Goal: Task Accomplishment & Management: Manage account settings

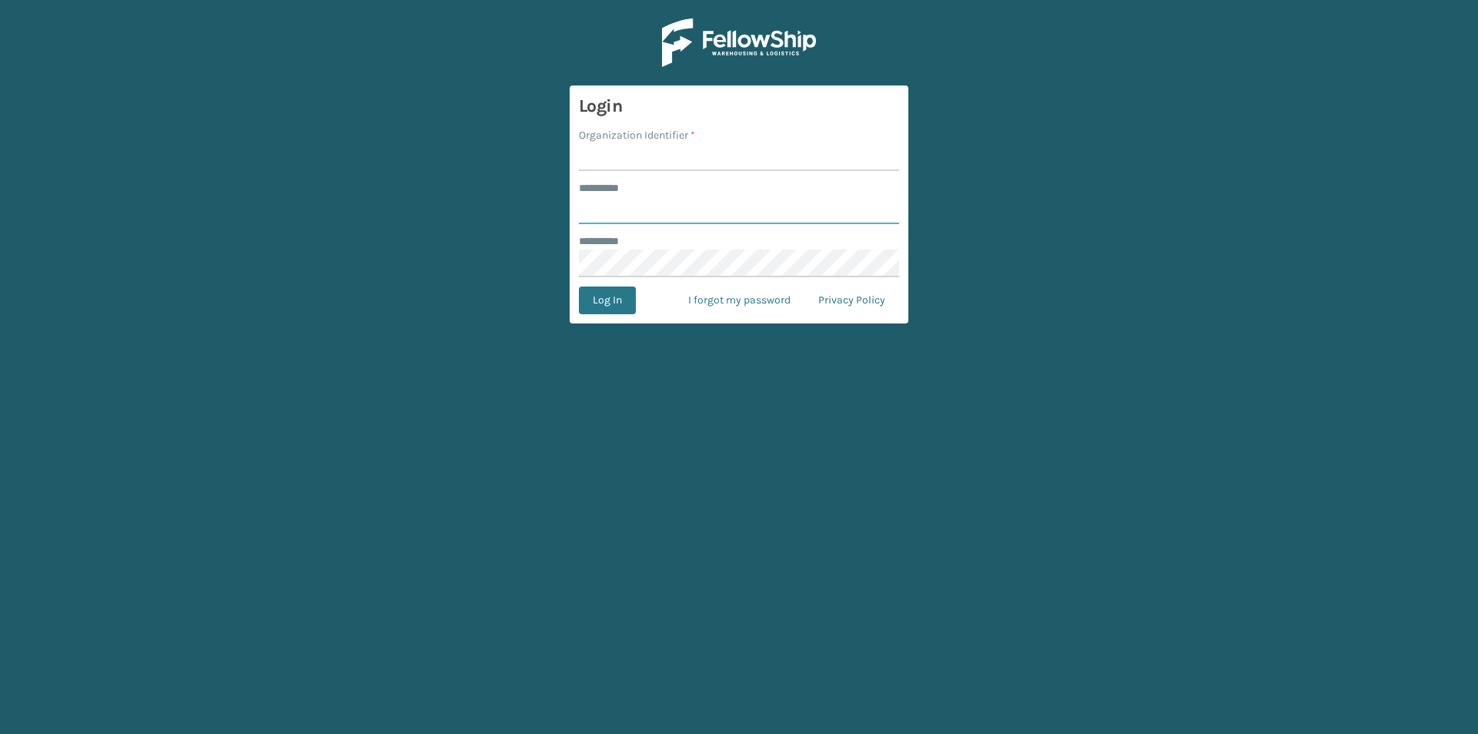
type input "******"
click at [596, 160] on input "Organization Identifier *" at bounding box center [739, 157] width 320 height 28
type input "SuperAdminOrganization"
click at [621, 292] on button "Log In" at bounding box center [607, 300] width 57 height 28
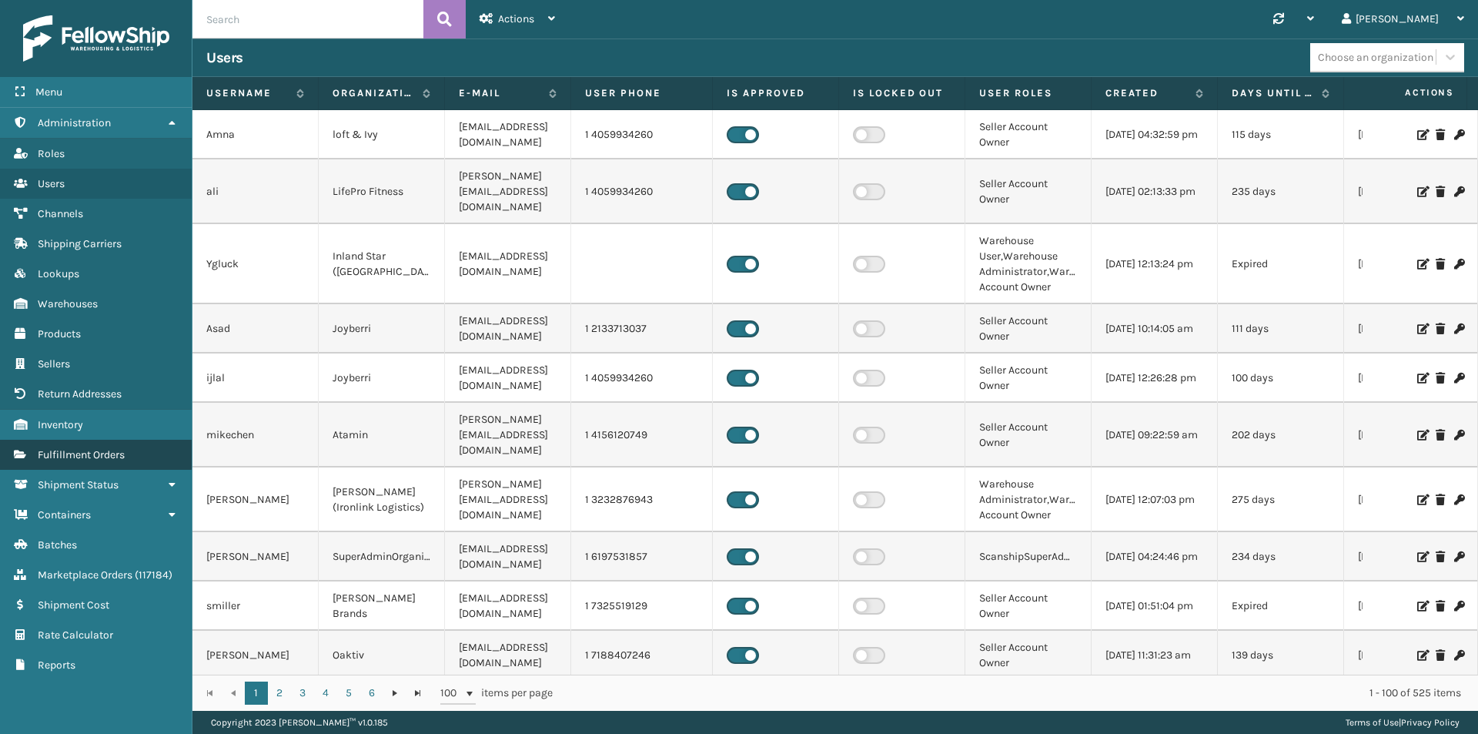
click at [86, 451] on span "Fulfillment Orders" at bounding box center [81, 454] width 87 height 13
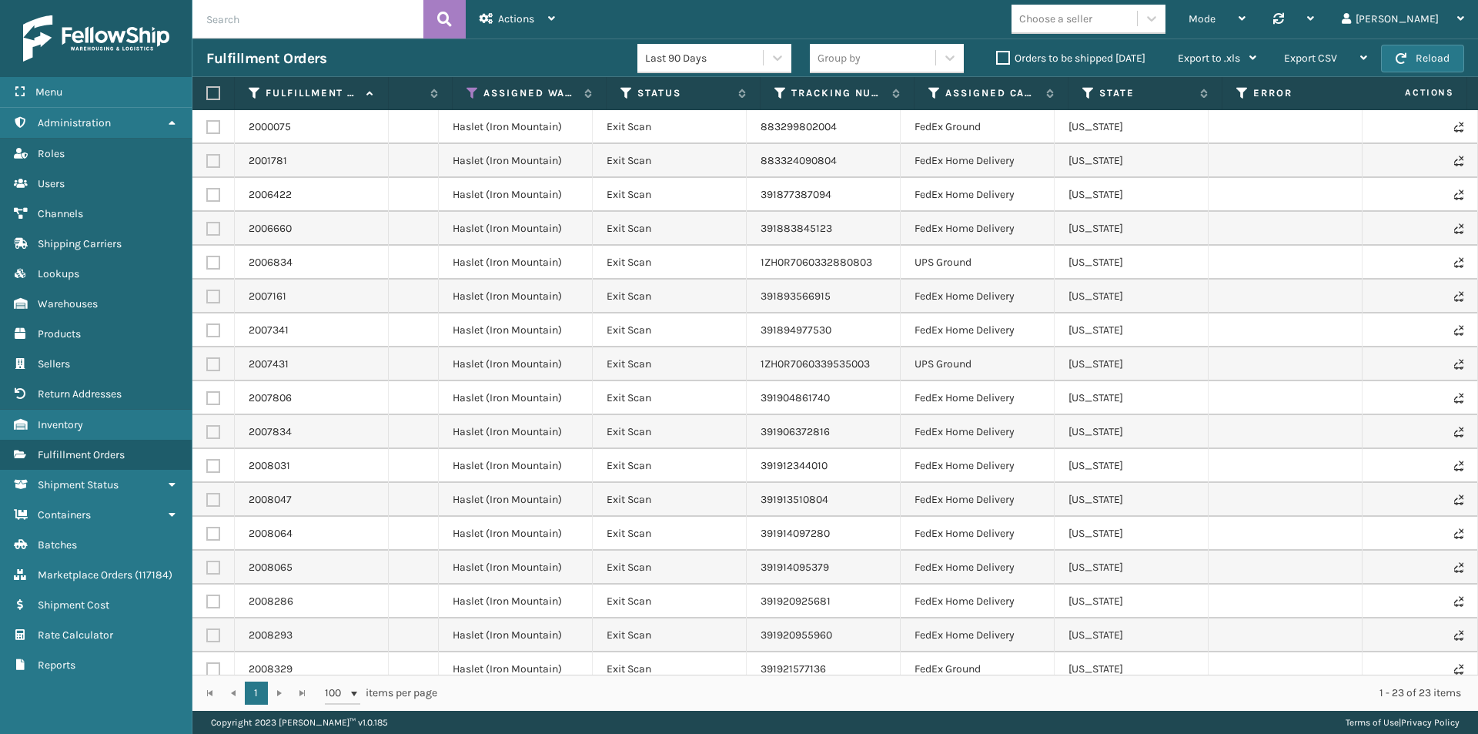
scroll to position [0, 755]
click at [442, 91] on icon at bounding box center [448, 93] width 12 height 14
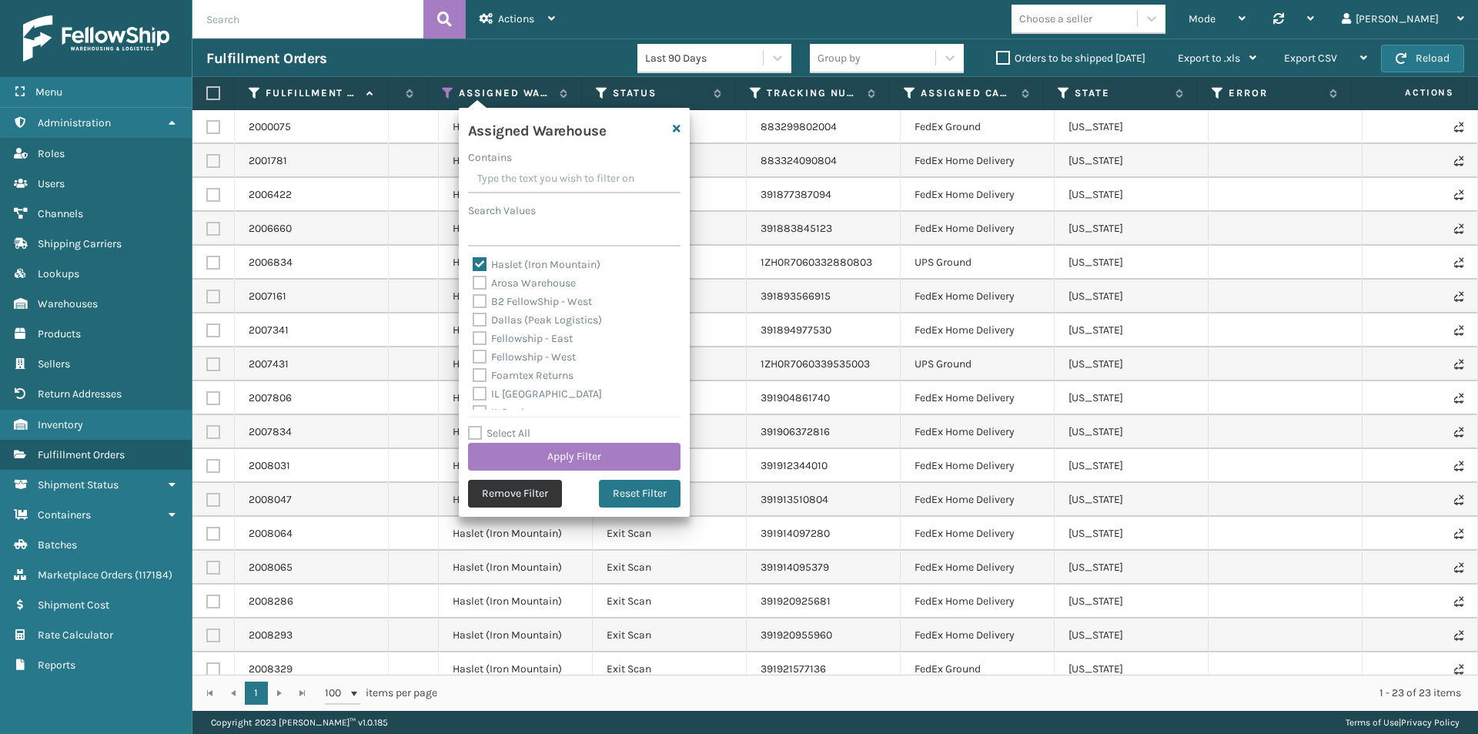
click at [493, 492] on button "Remove Filter" at bounding box center [515, 494] width 94 height 28
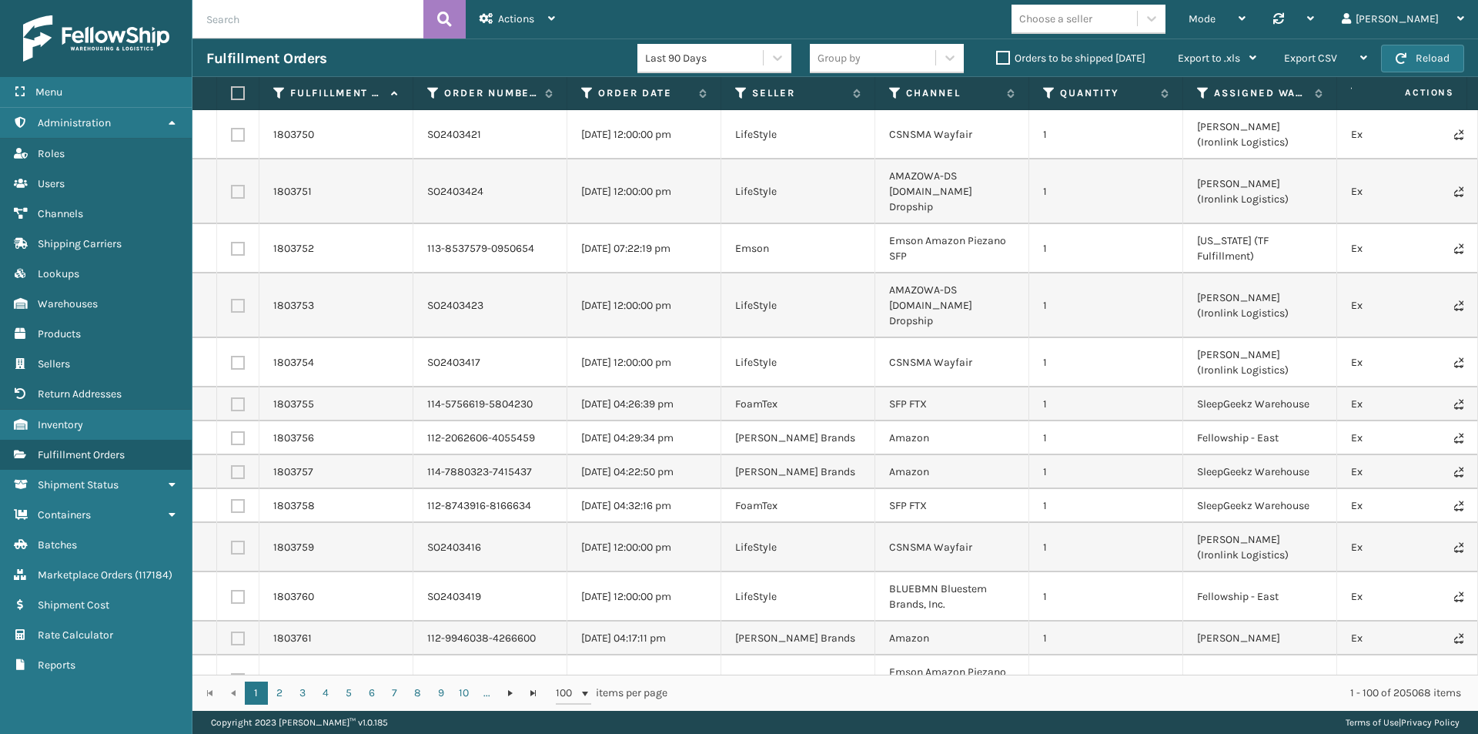
click at [231, 23] on input "text" at bounding box center [307, 19] width 231 height 38
paste input "8150122015"
type input "8150122015"
click at [434, 14] on button at bounding box center [444, 19] width 42 height 38
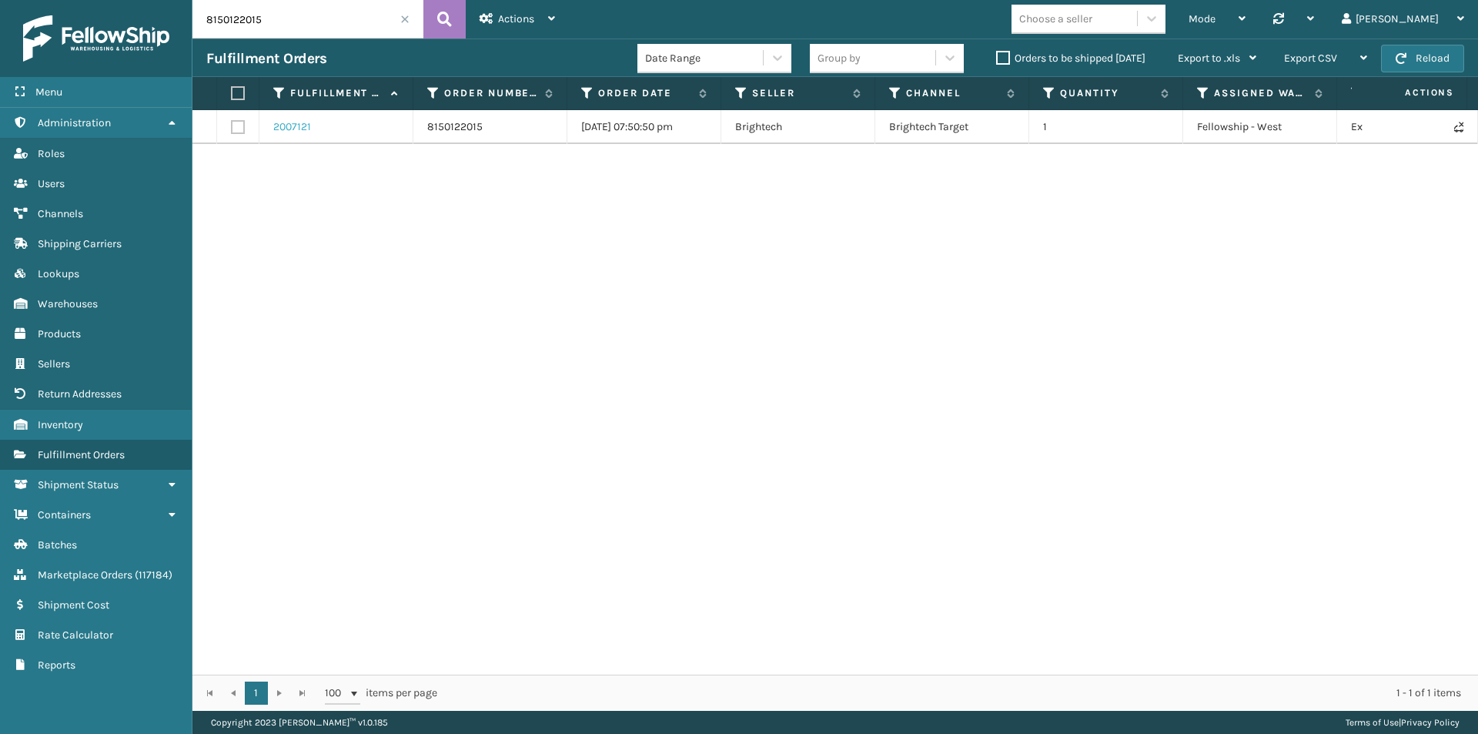
click at [299, 126] on link "2007121" at bounding box center [292, 126] width 38 height 15
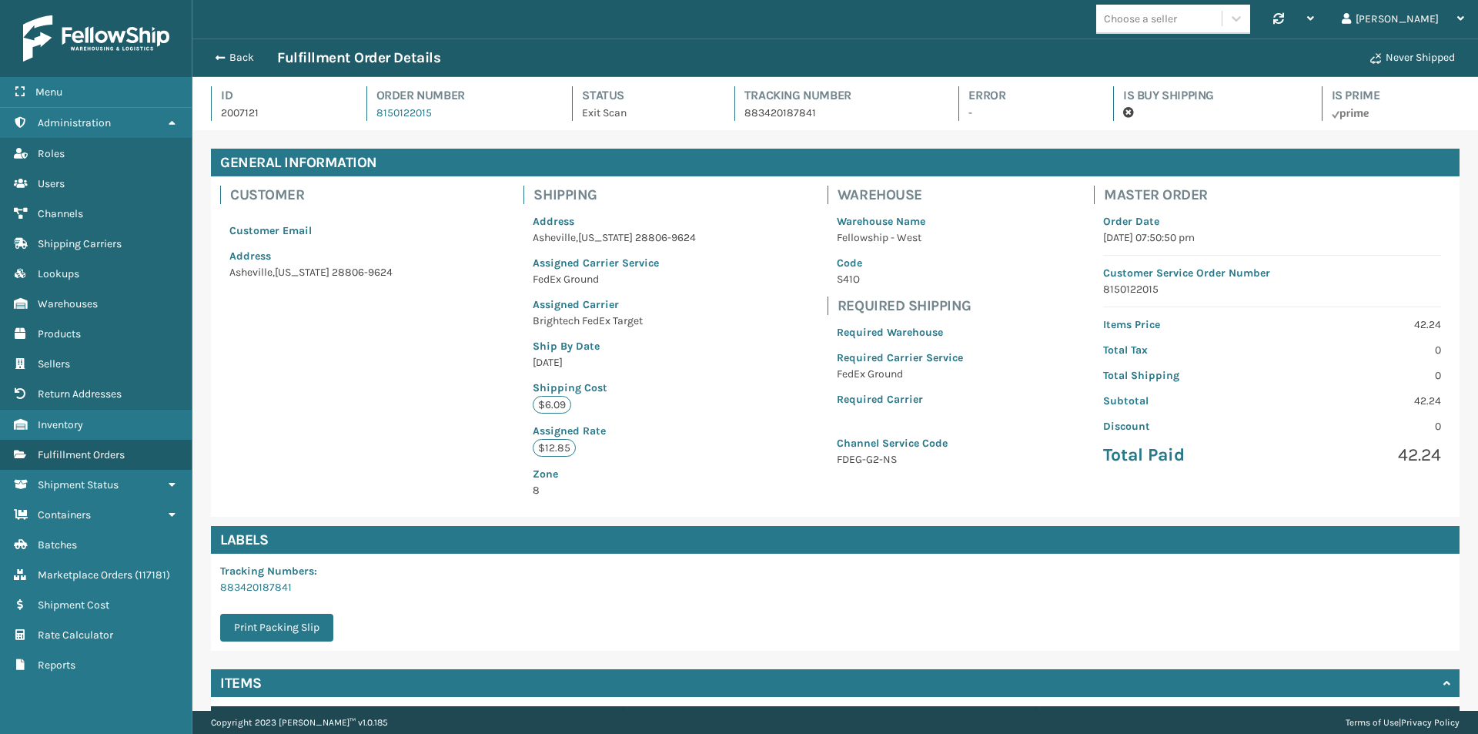
scroll to position [119, 0]
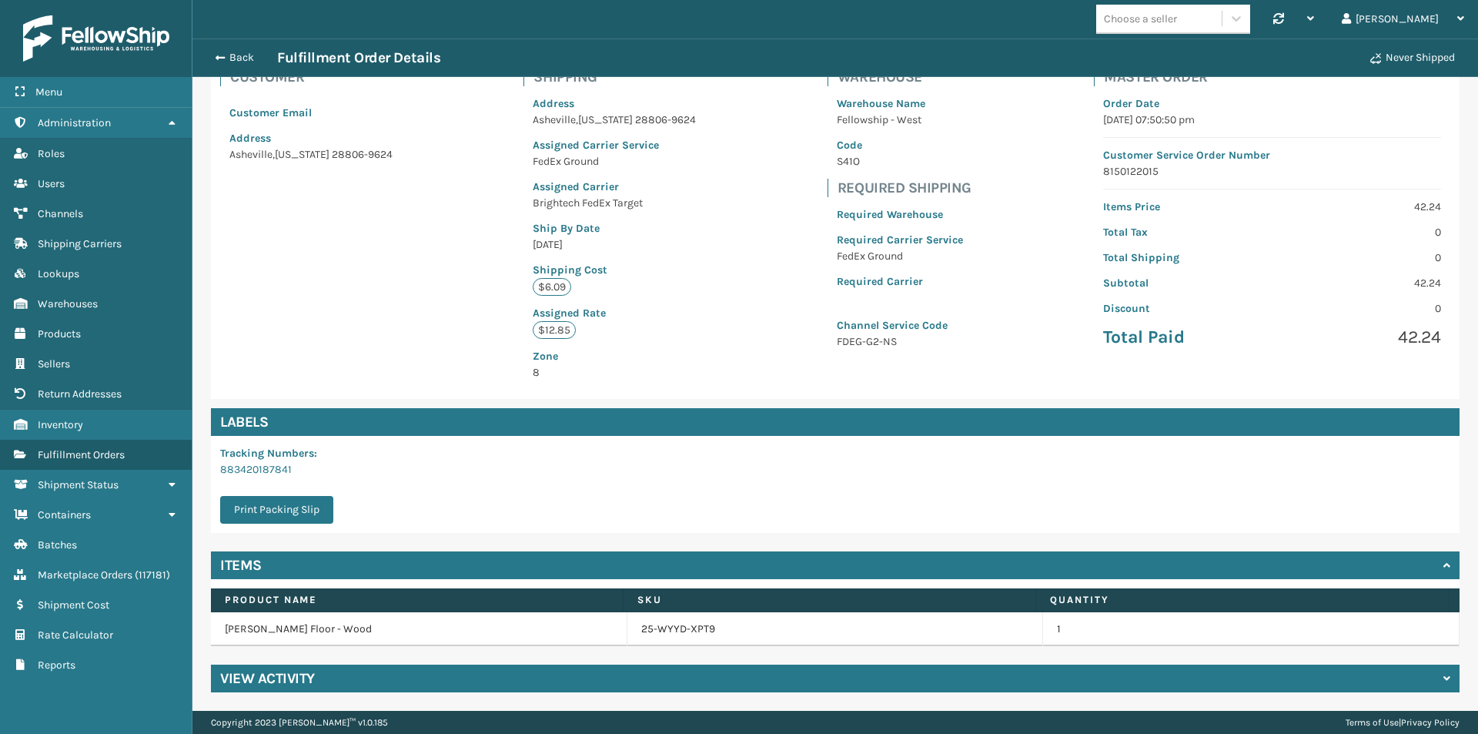
click at [281, 682] on h4 "View Activity" at bounding box center [267, 678] width 95 height 18
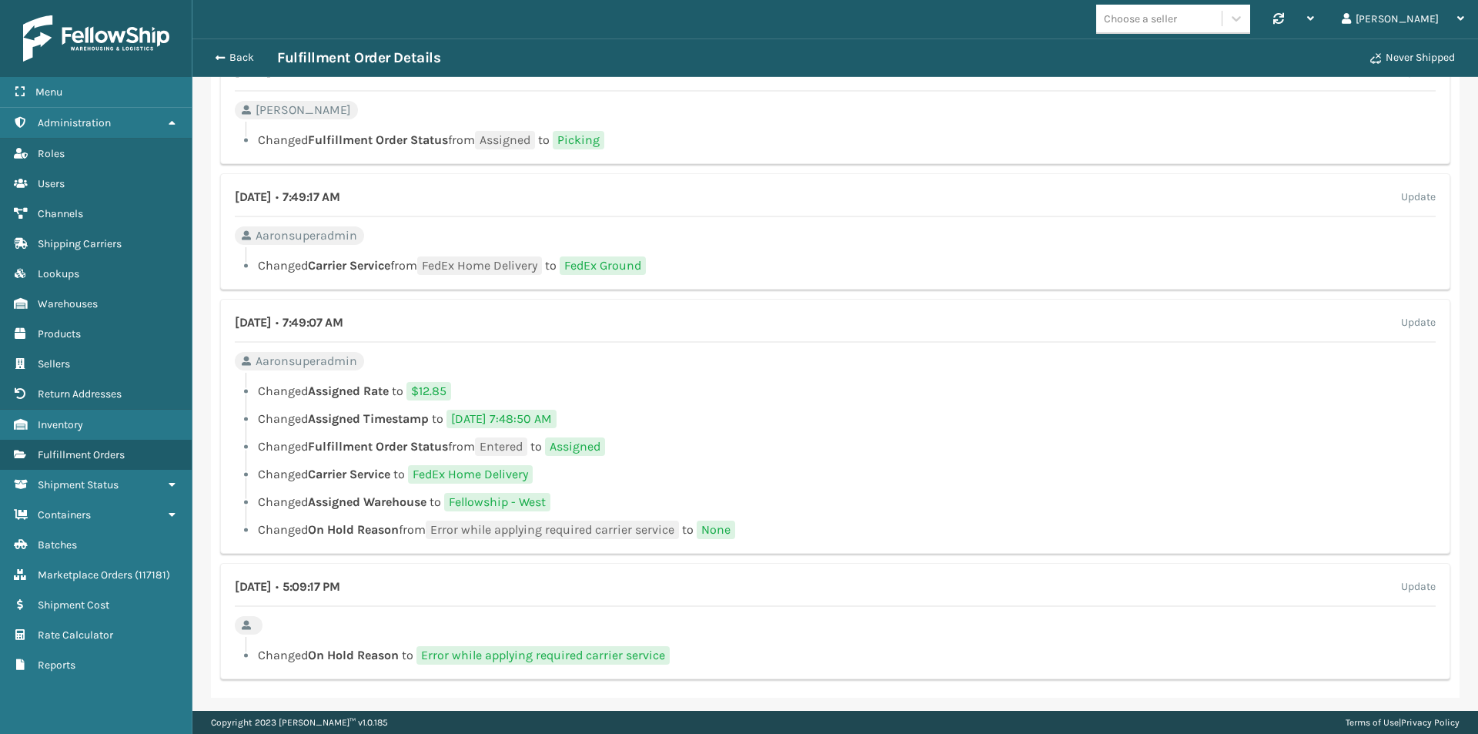
scroll to position [1280, 0]
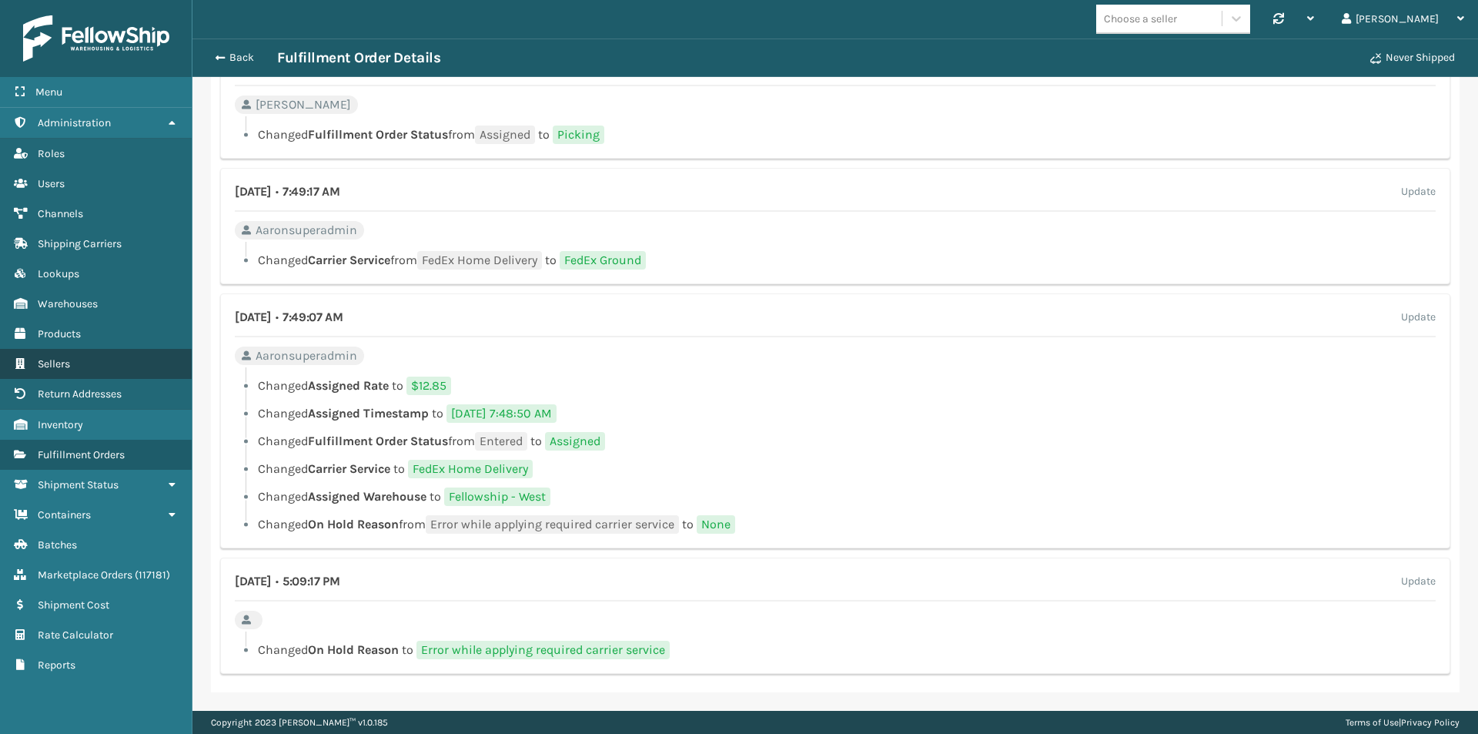
click at [81, 360] on link "Sellers" at bounding box center [96, 364] width 192 height 30
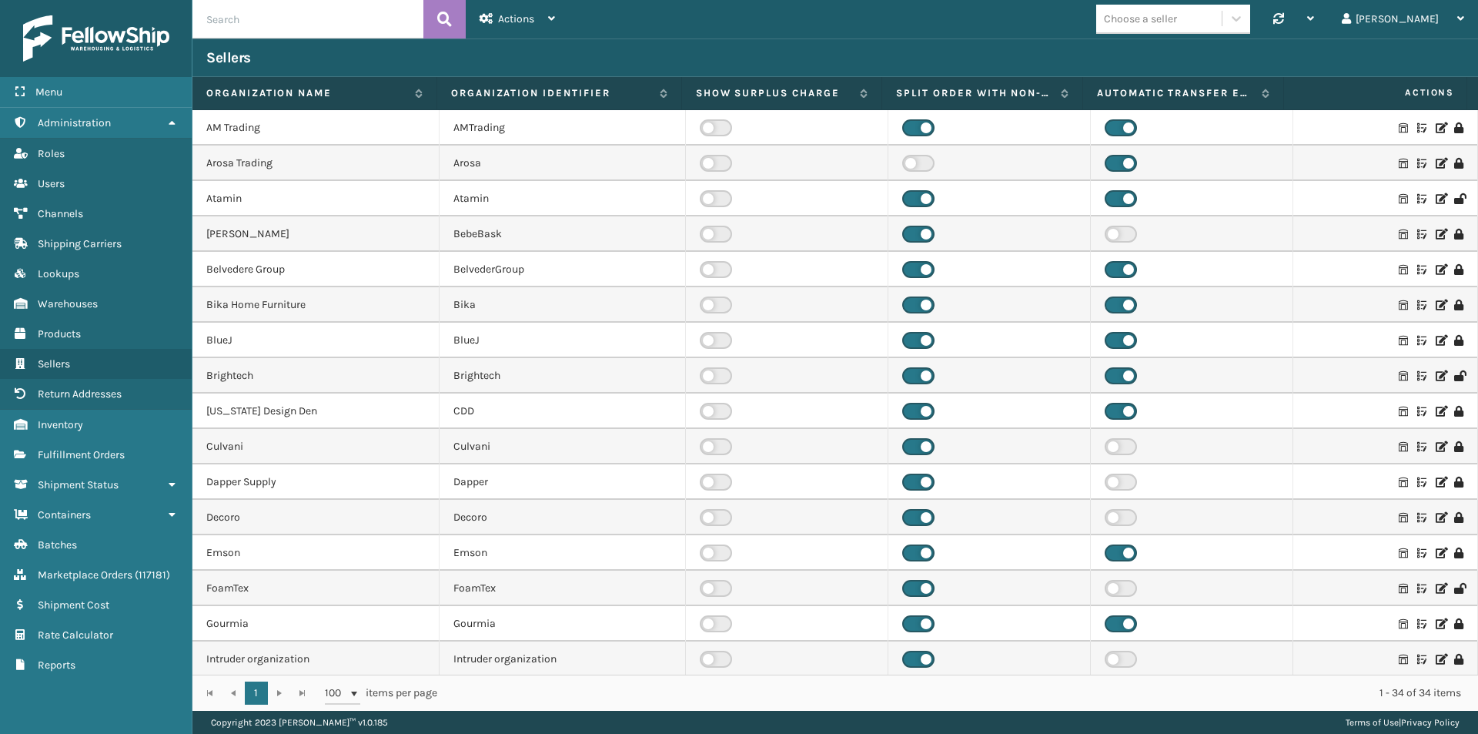
click at [273, 26] on input "text" at bounding box center [307, 19] width 231 height 38
type input "brightech"
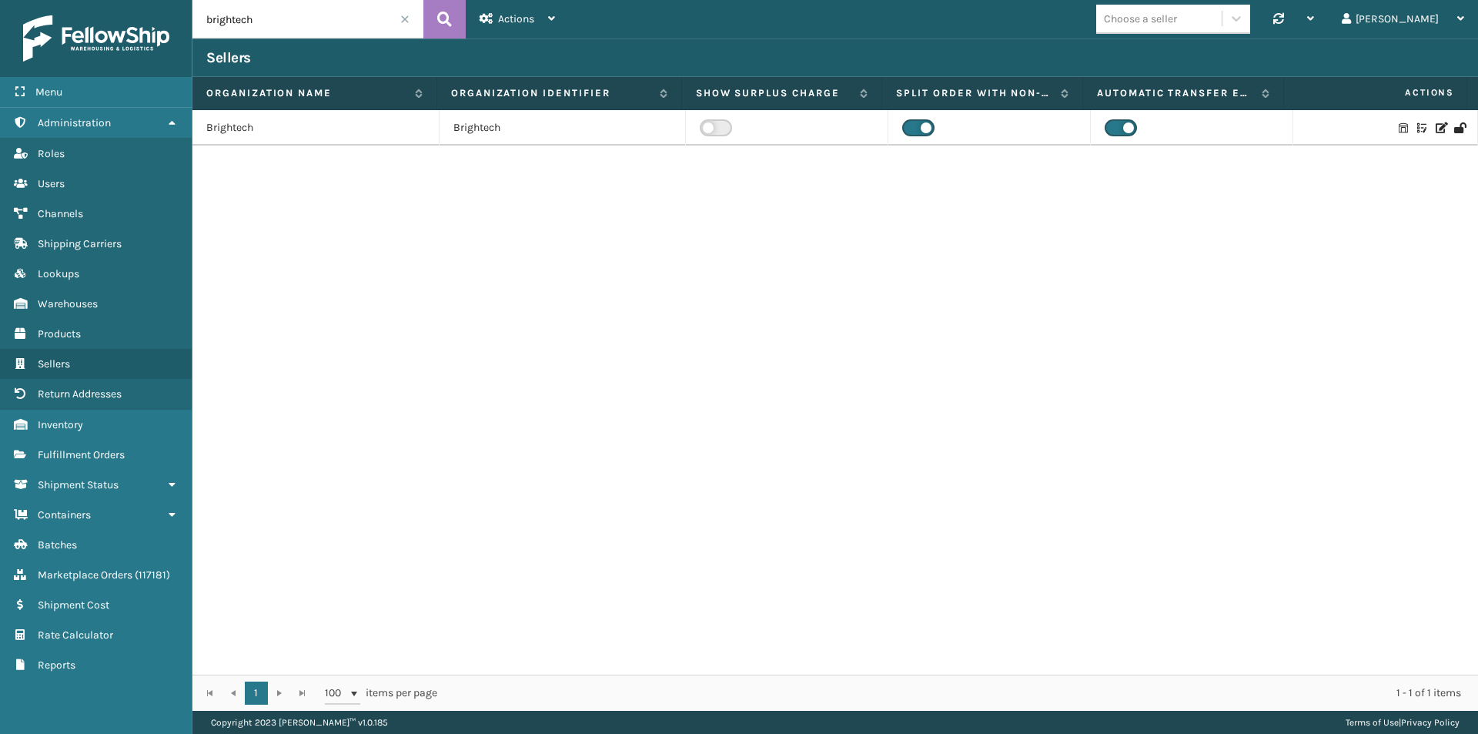
click at [224, 129] on td "Brightech" at bounding box center [315, 127] width 247 height 35
click at [1436, 127] on icon at bounding box center [1440, 127] width 9 height 11
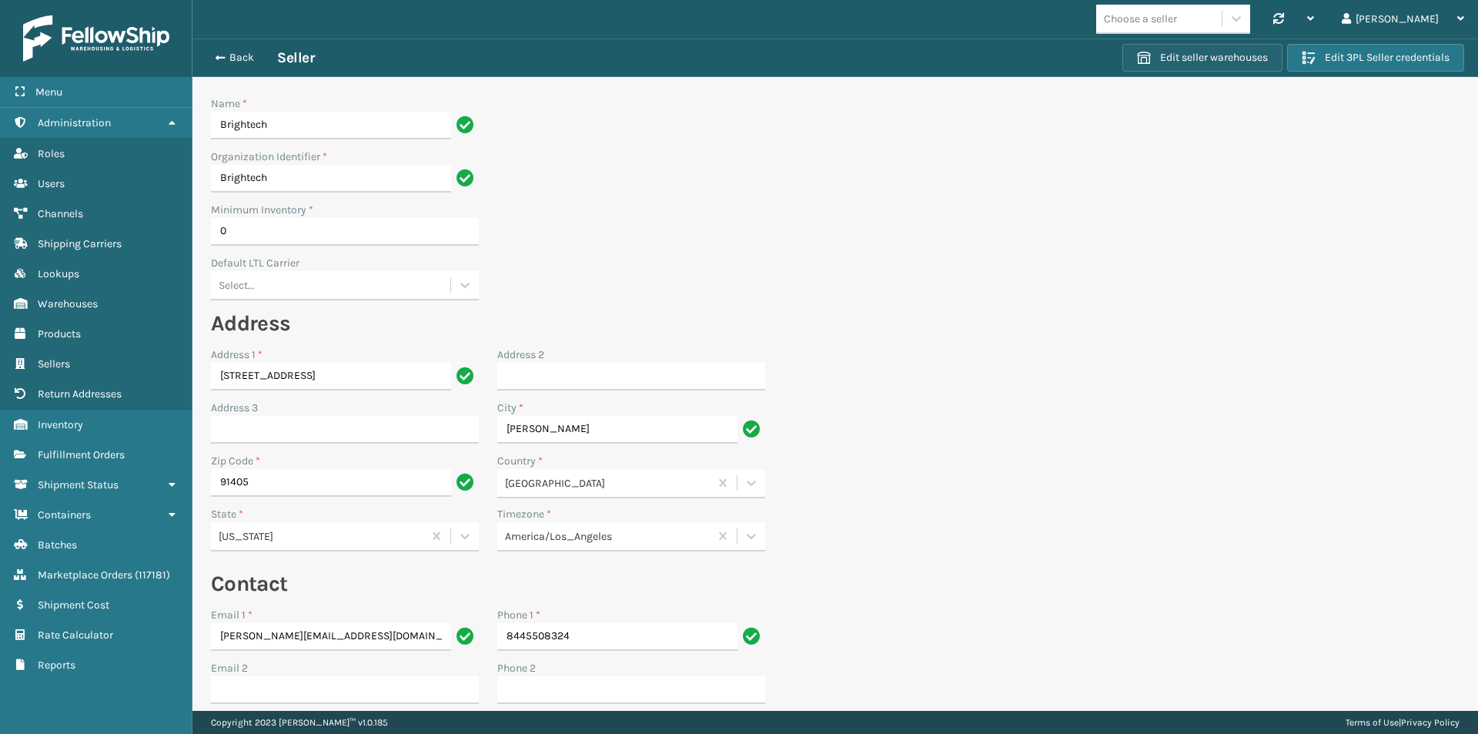
click at [1209, 57] on button "Edit seller warehouses" at bounding box center [1203, 58] width 160 height 28
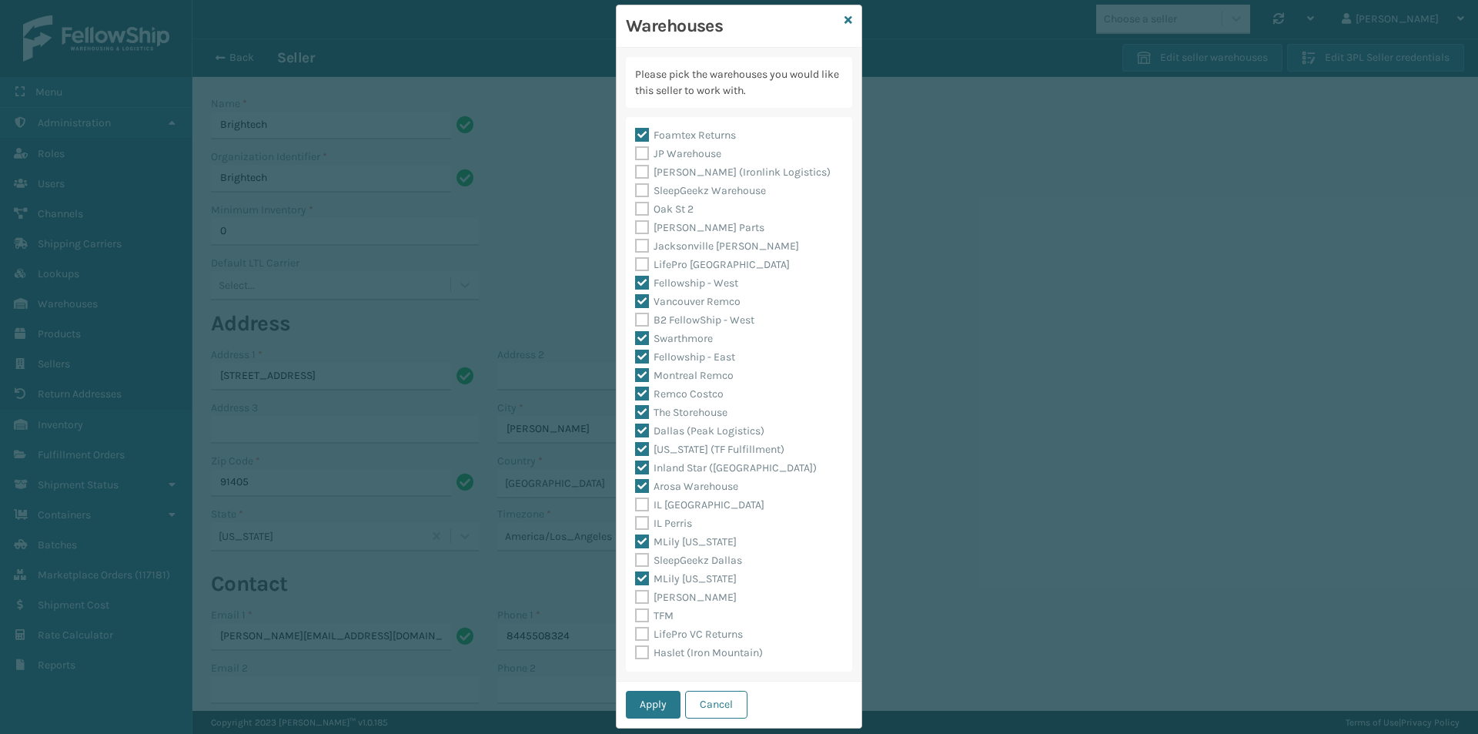
scroll to position [64, 0]
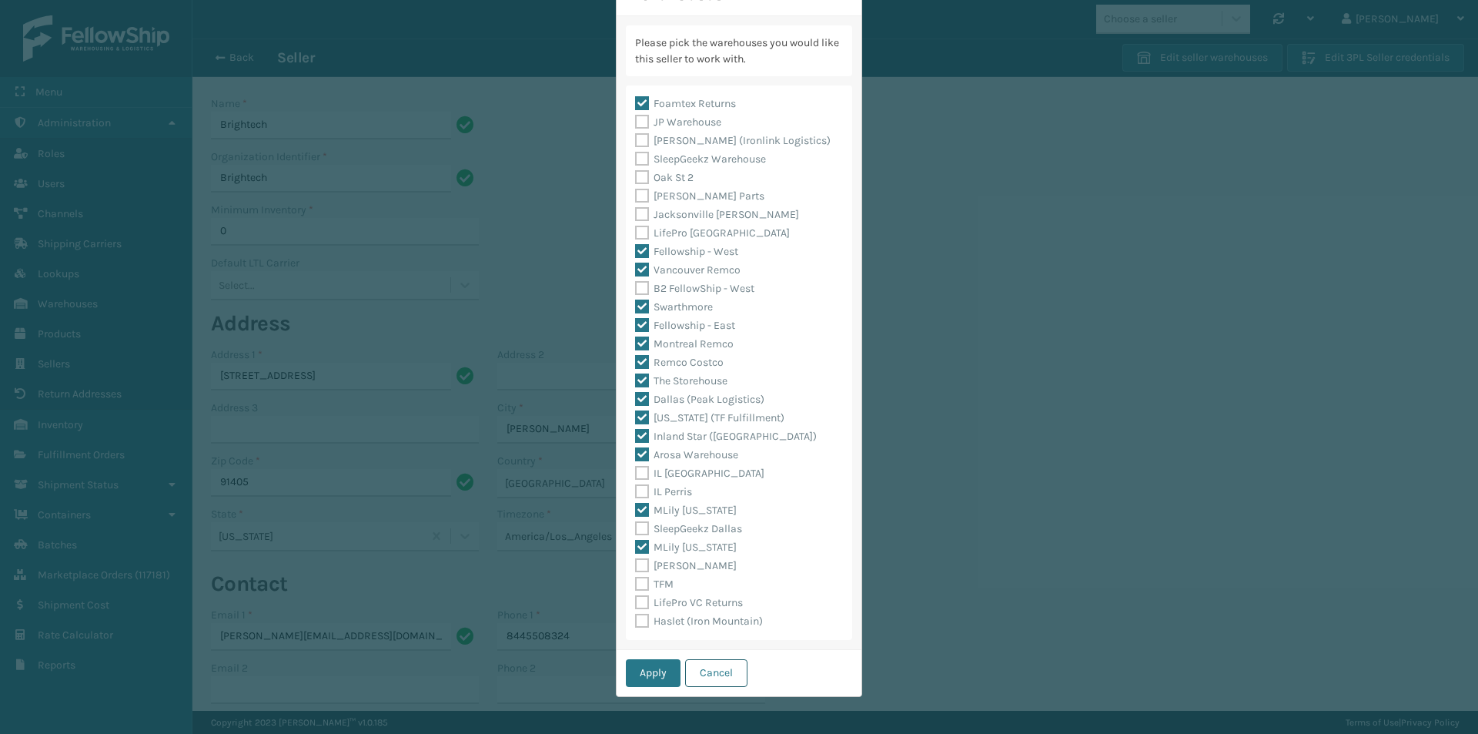
click at [695, 673] on button "Cancel" at bounding box center [716, 673] width 62 height 28
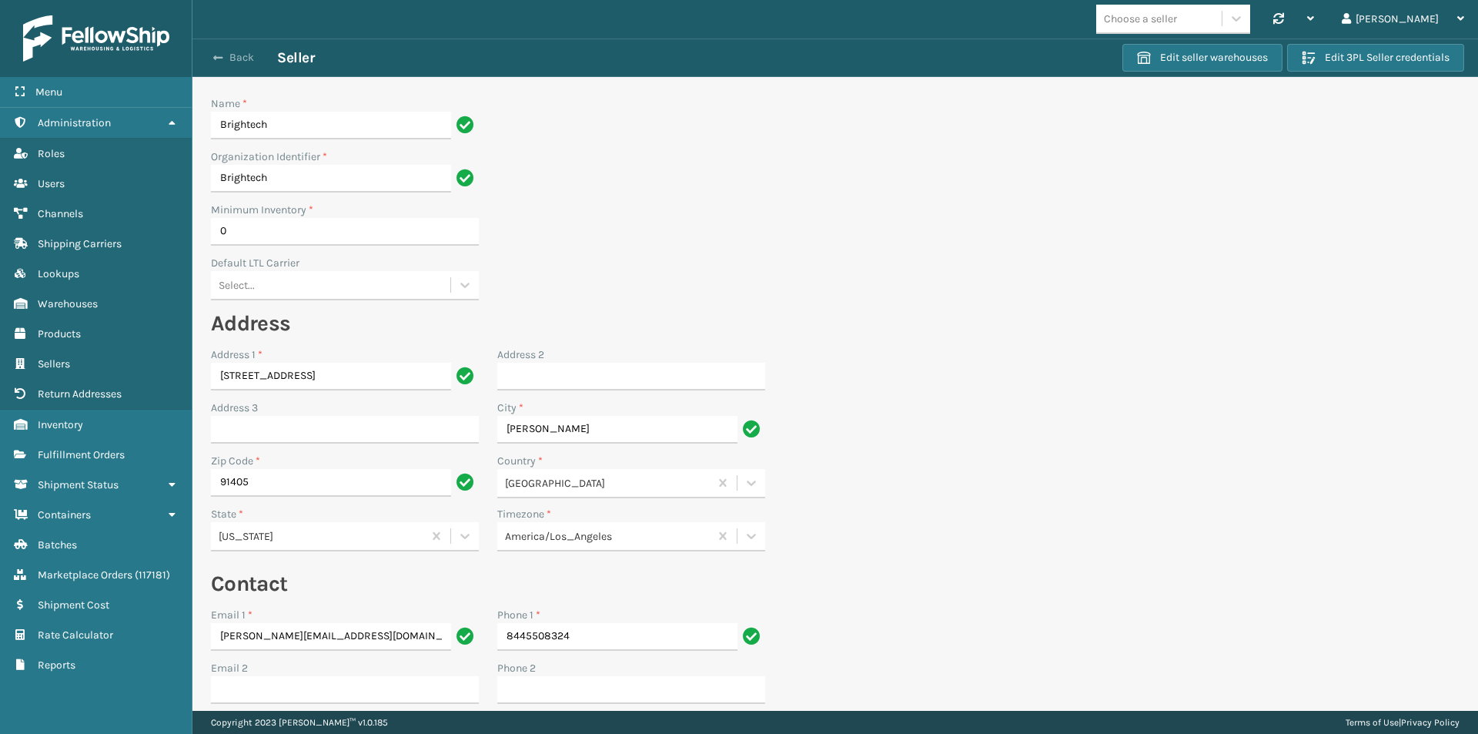
click at [240, 54] on button "Back" at bounding box center [241, 58] width 71 height 14
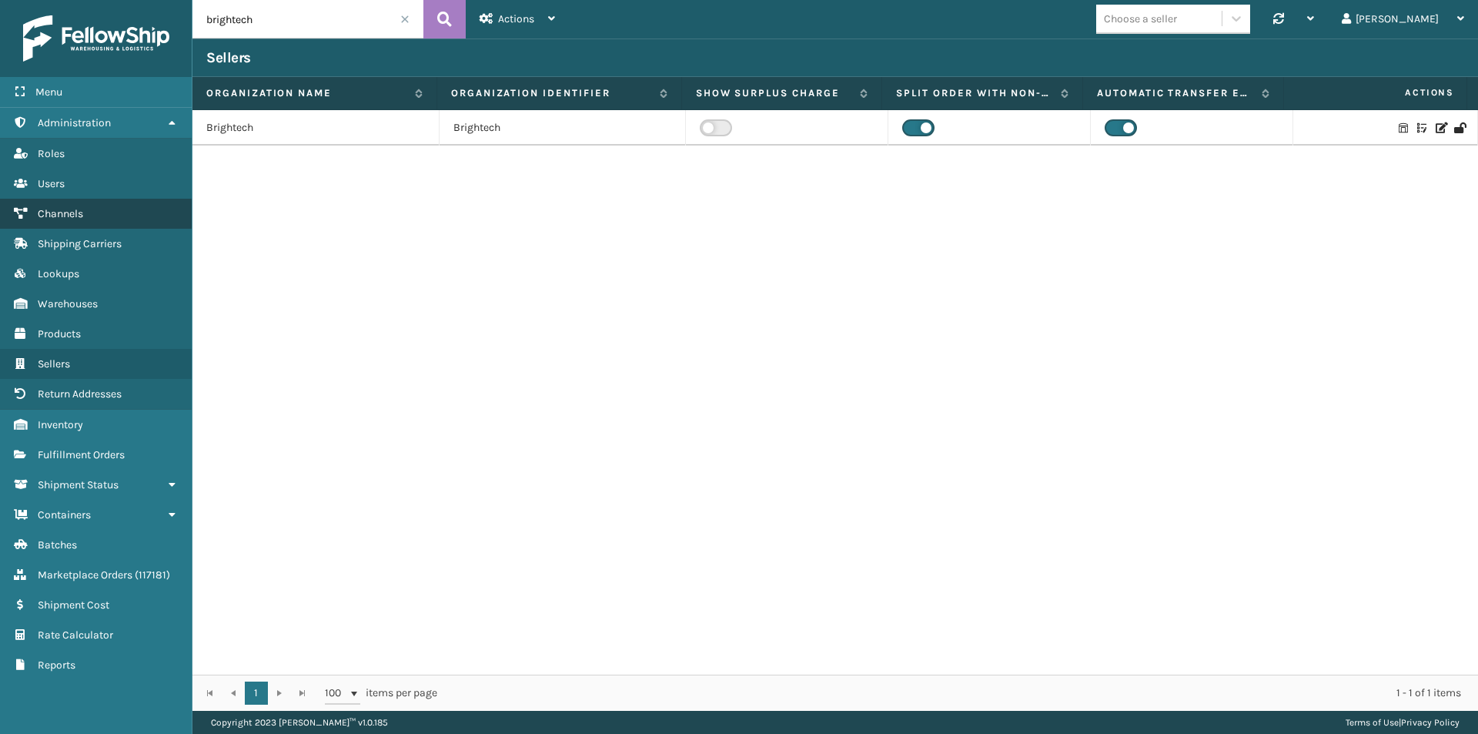
click at [79, 223] on link "Channels" at bounding box center [96, 214] width 192 height 30
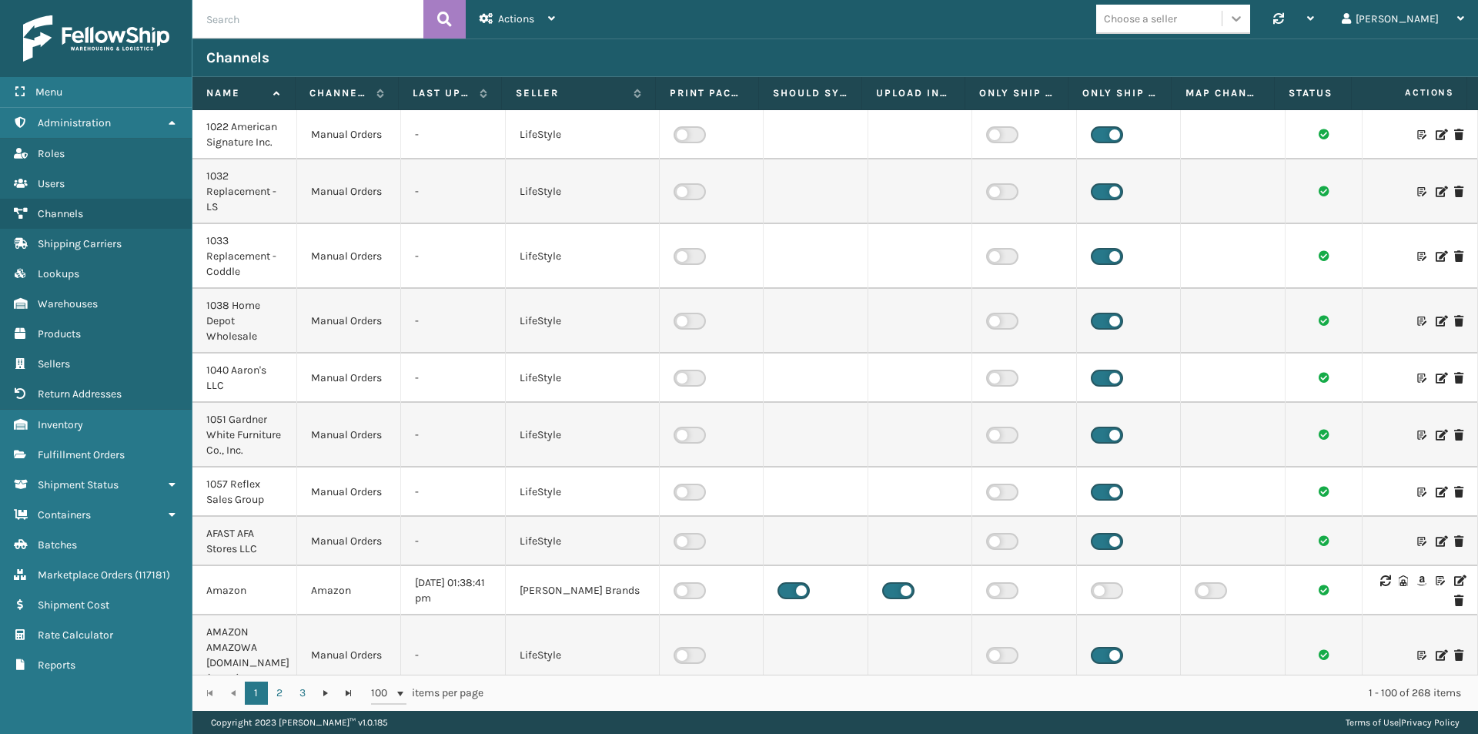
click at [1244, 12] on icon at bounding box center [1236, 18] width 15 height 15
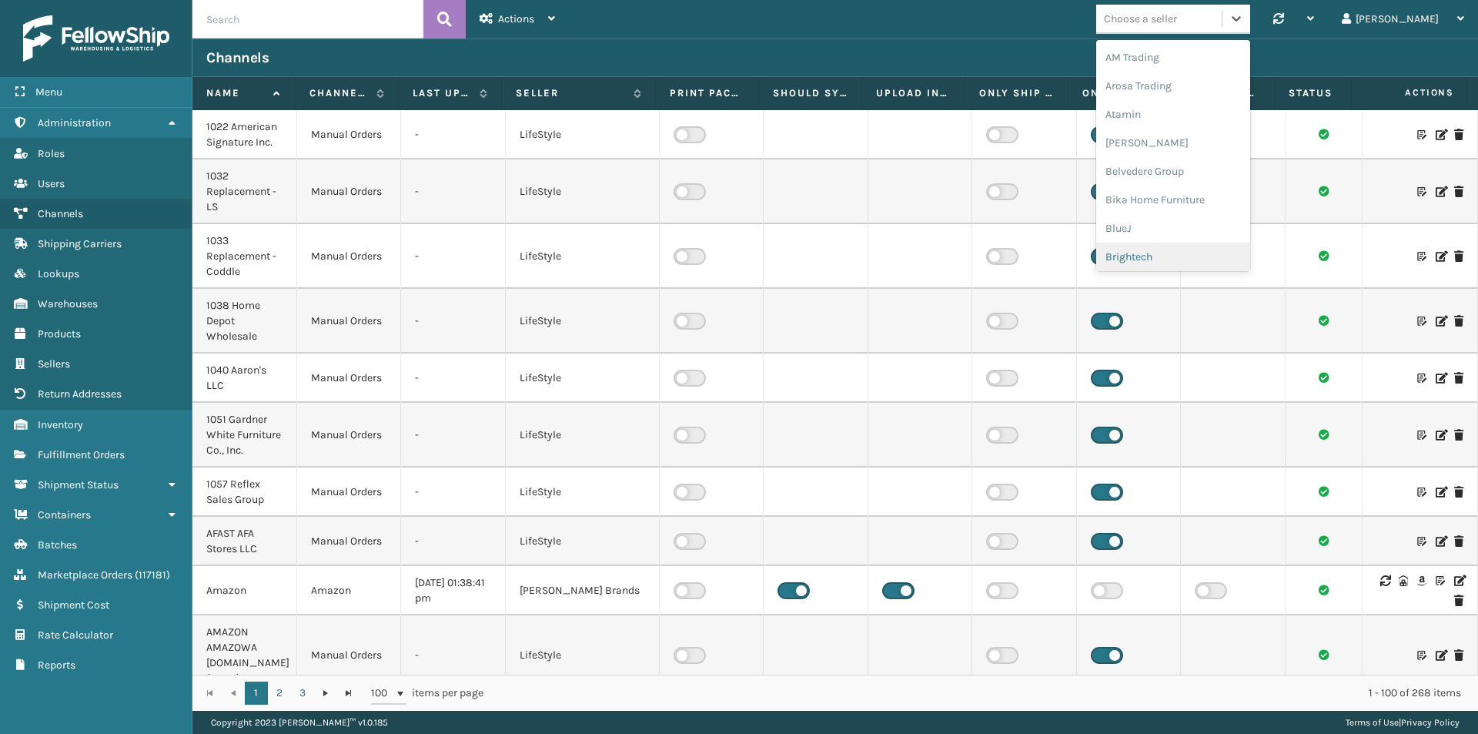
click at [1192, 247] on div "Brightech" at bounding box center [1173, 257] width 154 height 28
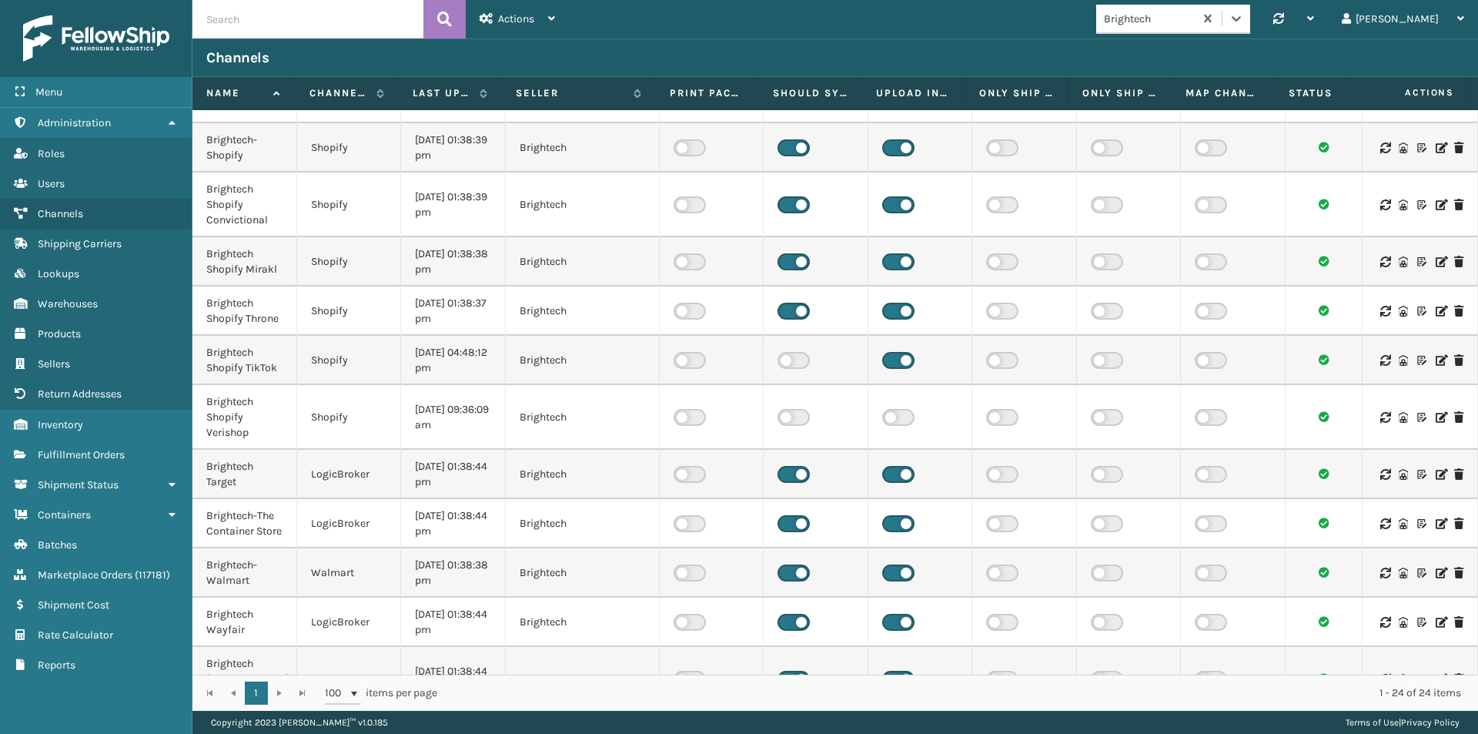
scroll to position [693, 0]
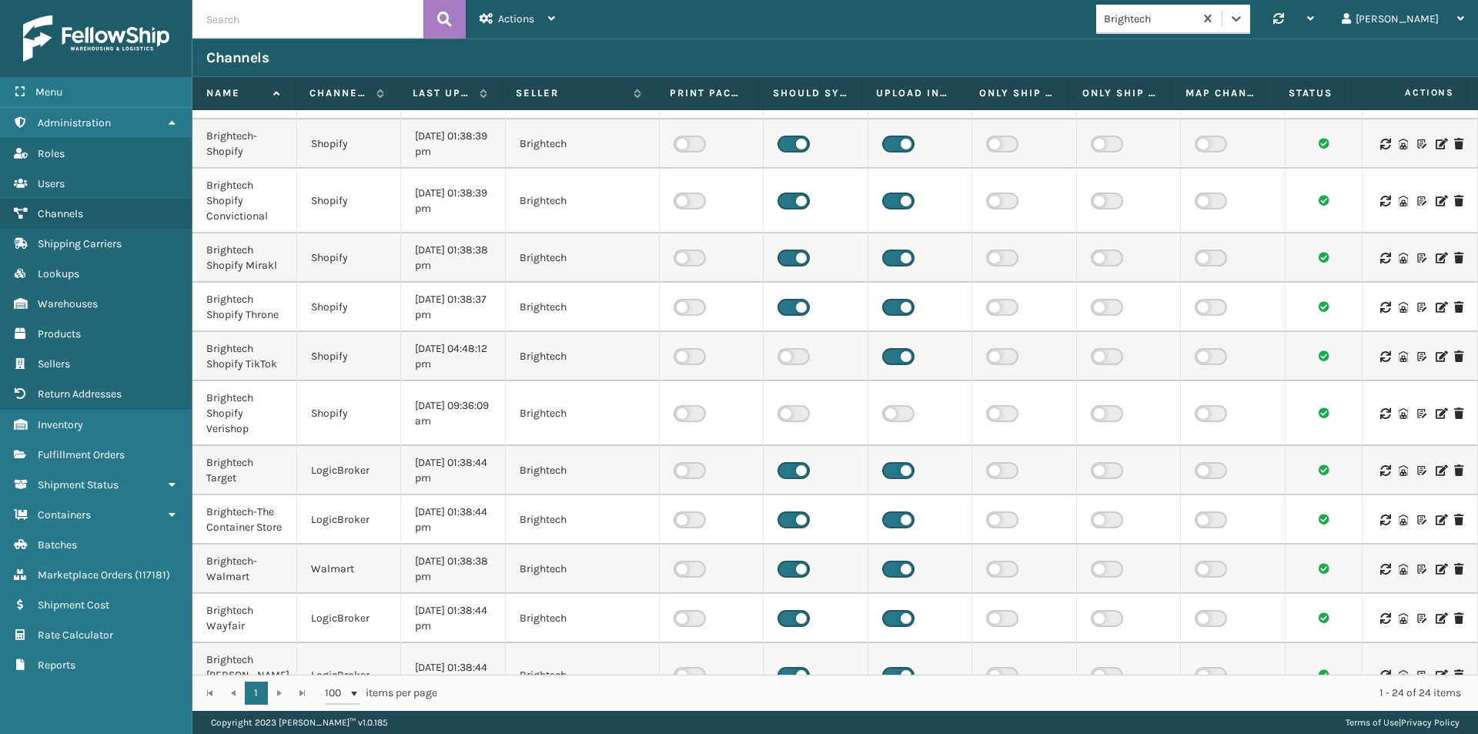
click at [1436, 470] on icon at bounding box center [1440, 470] width 9 height 11
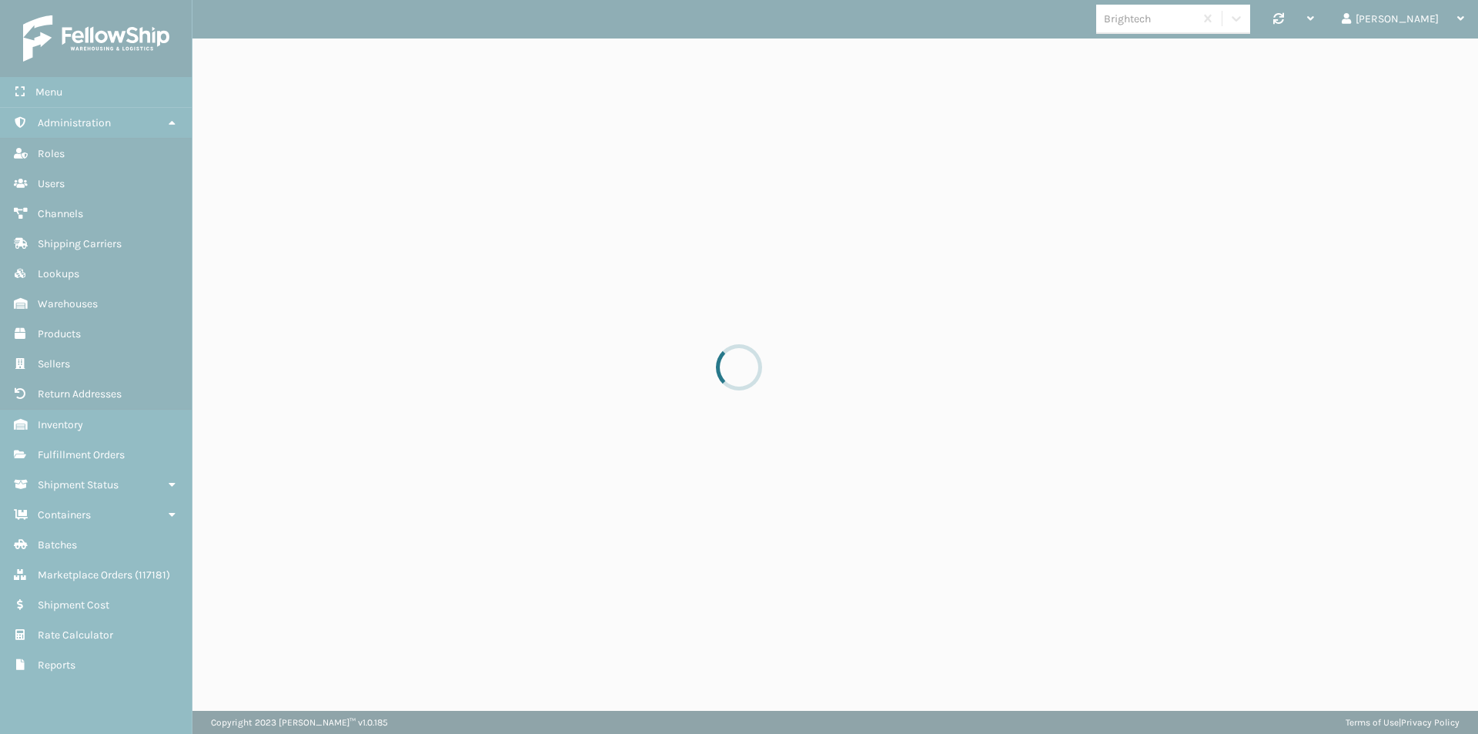
select select "pm"
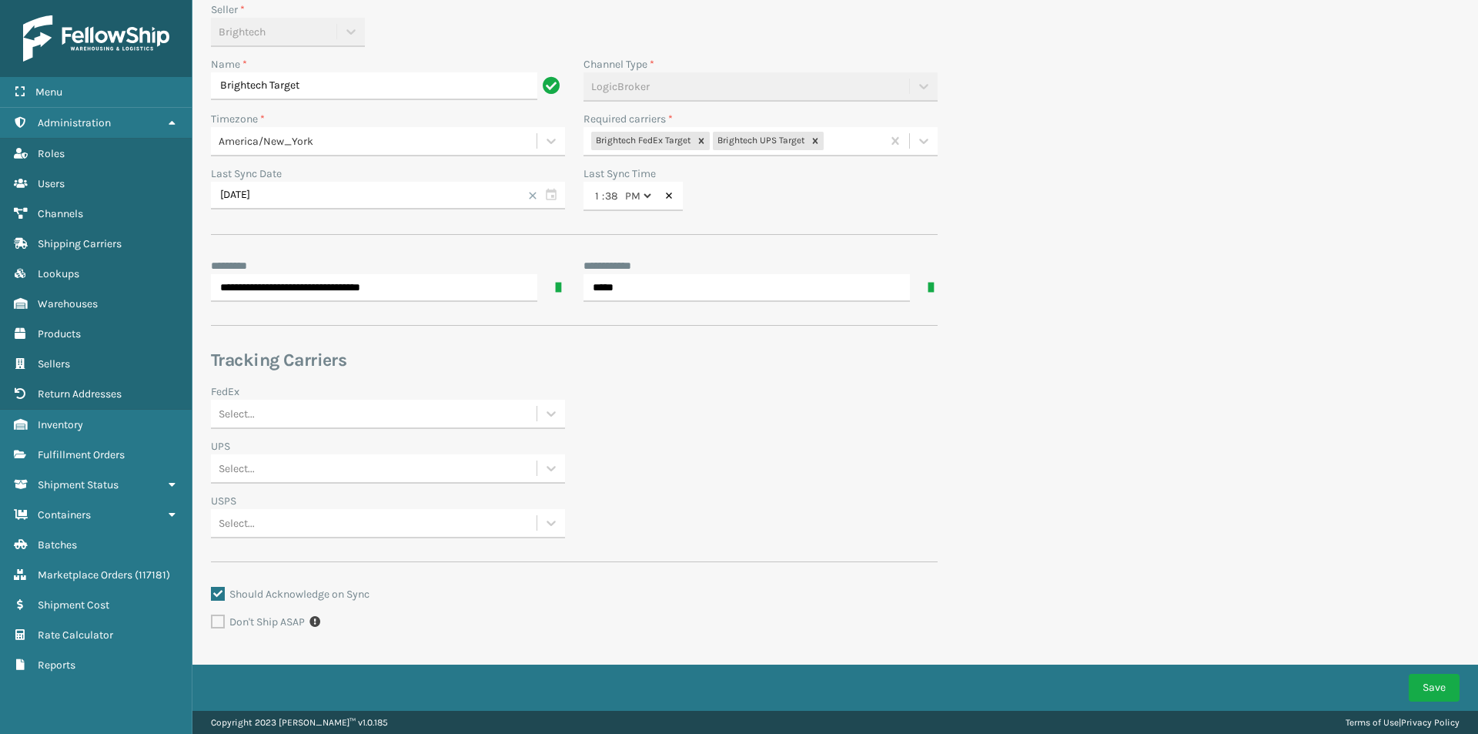
scroll to position [102, 0]
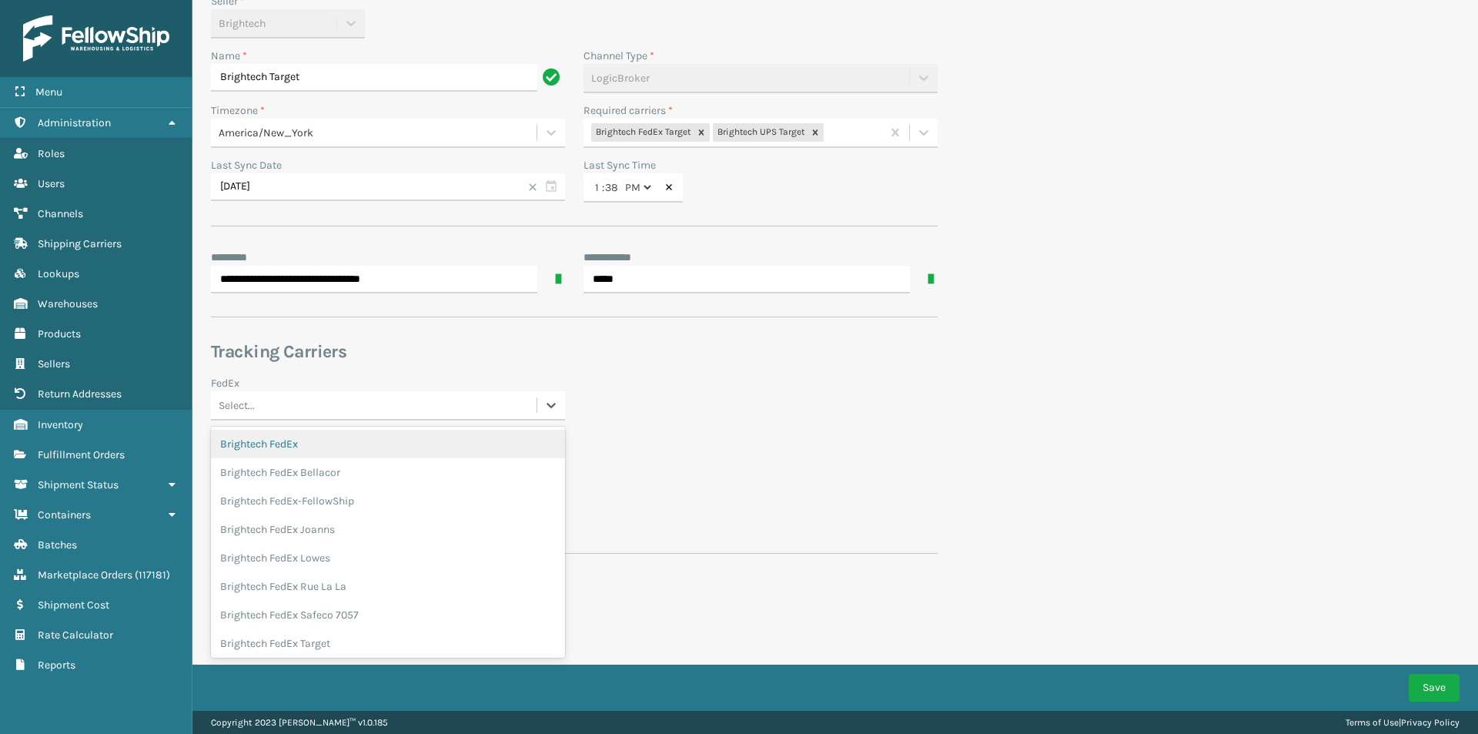
click at [369, 403] on div "Select..." at bounding box center [374, 405] width 326 height 25
click at [452, 349] on h3 "Tracking Carriers" at bounding box center [574, 351] width 727 height 23
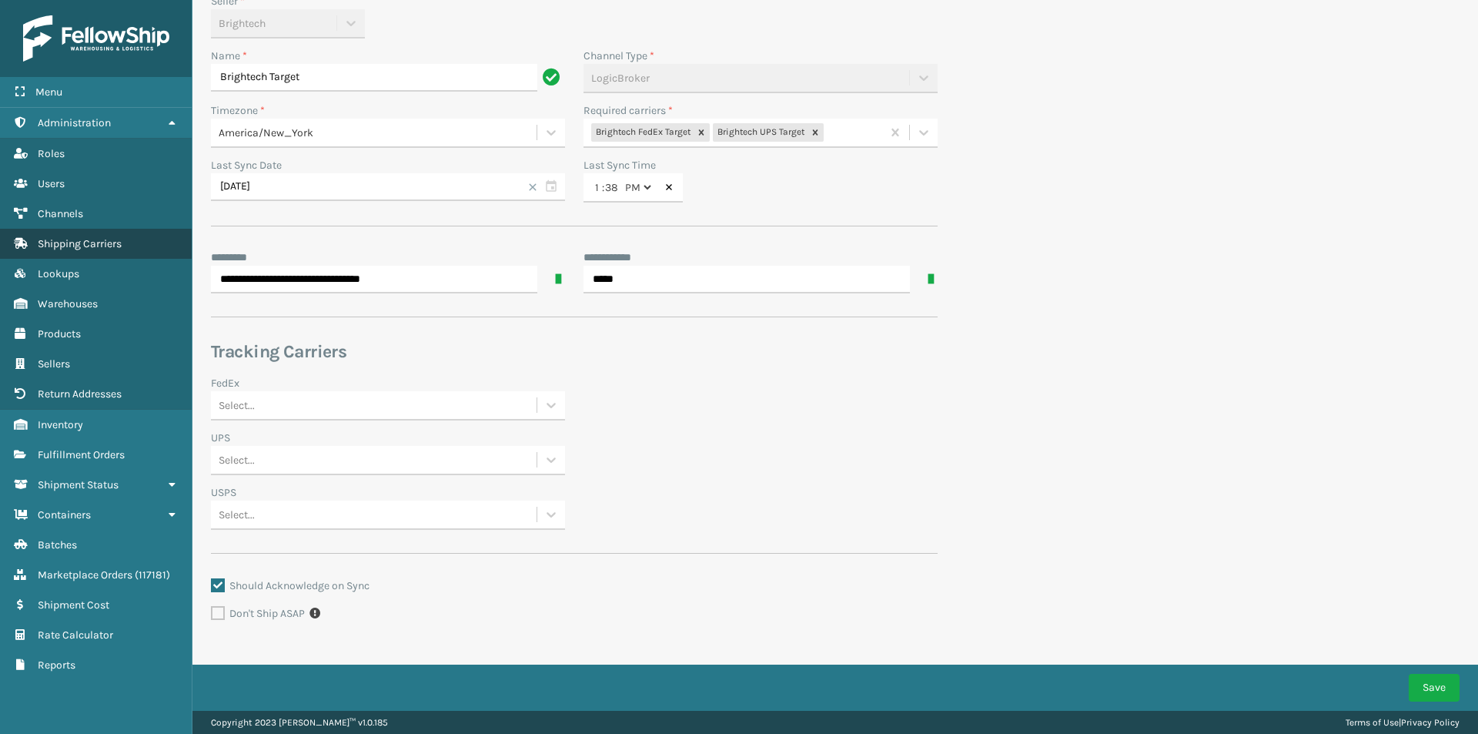
click at [79, 243] on span "Shipping Carriers" at bounding box center [80, 243] width 84 height 13
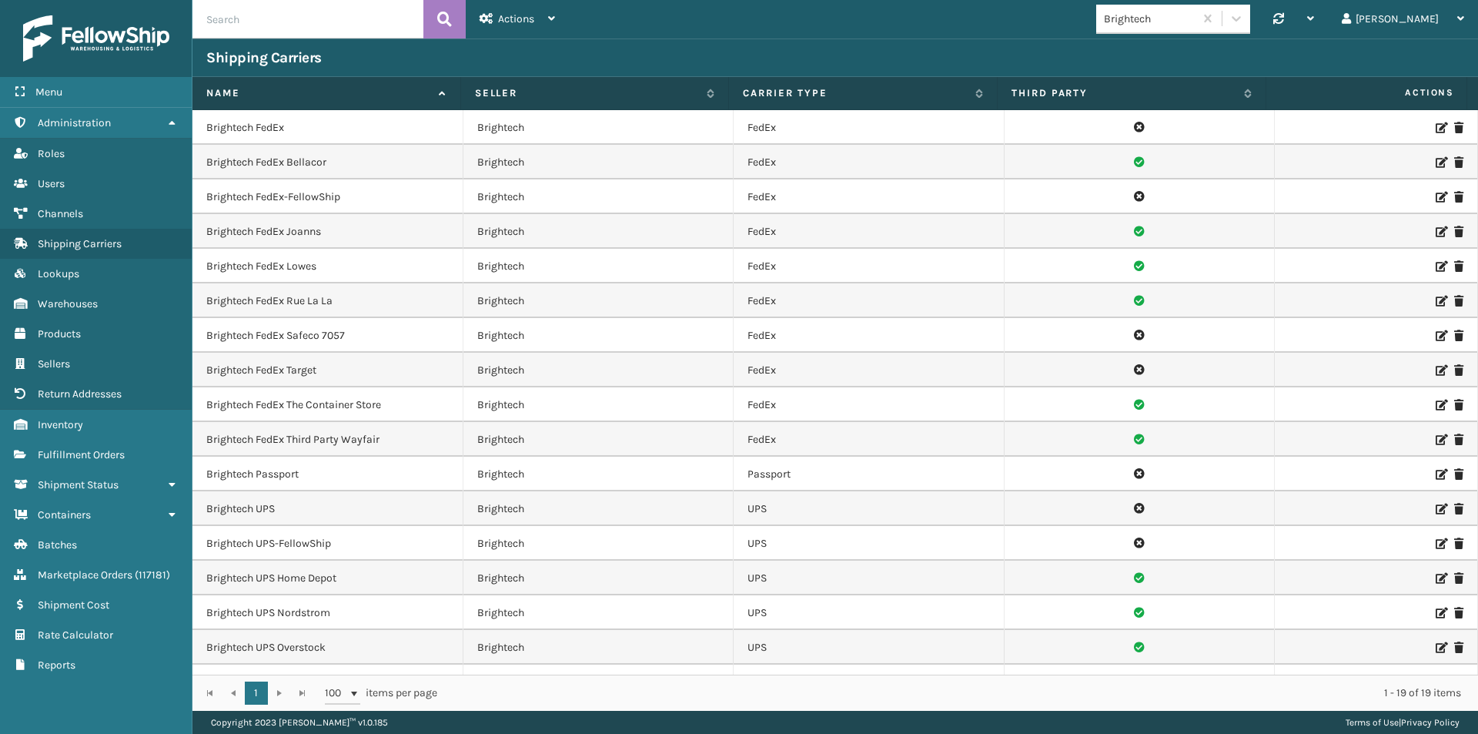
click at [262, 22] on input "text" at bounding box center [307, 19] width 231 height 38
type input "target"
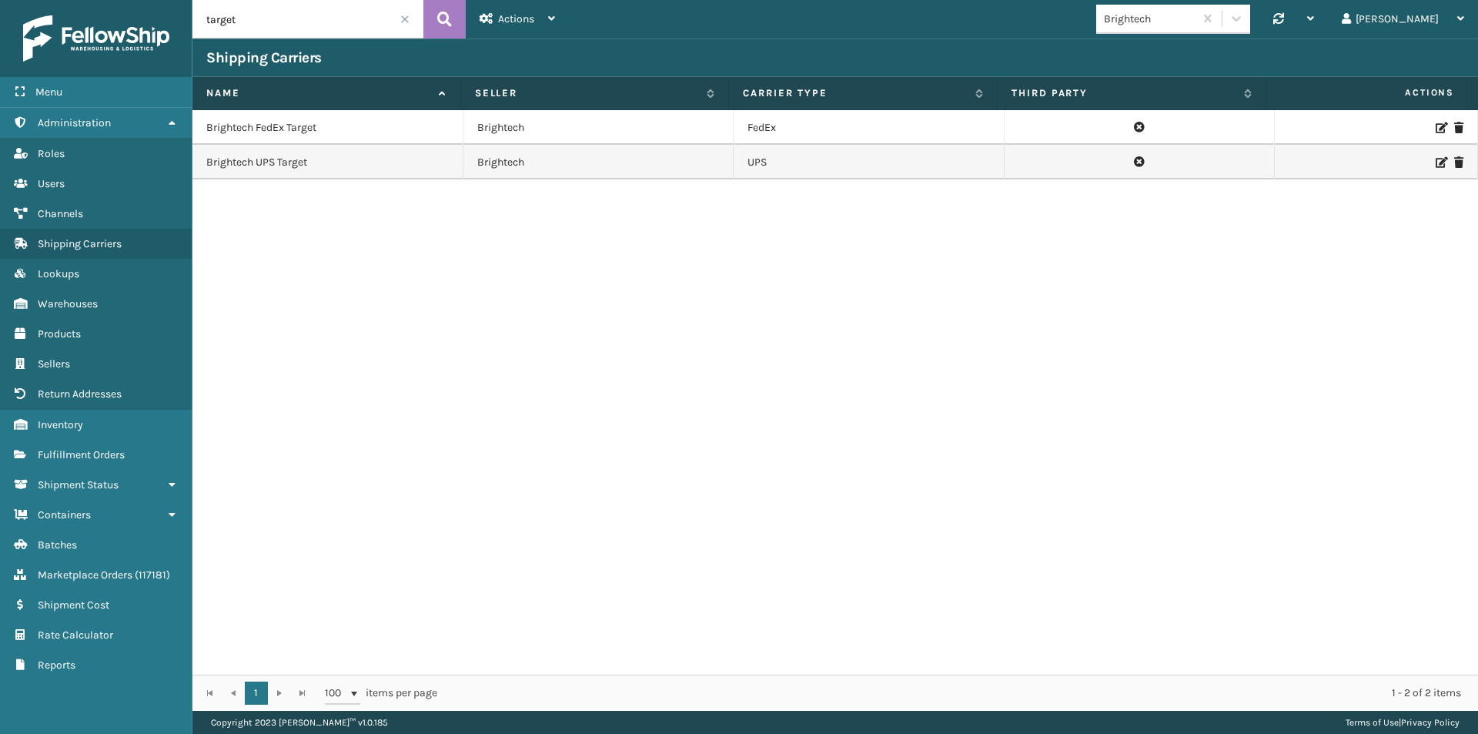
click at [1436, 125] on icon at bounding box center [1440, 127] width 9 height 11
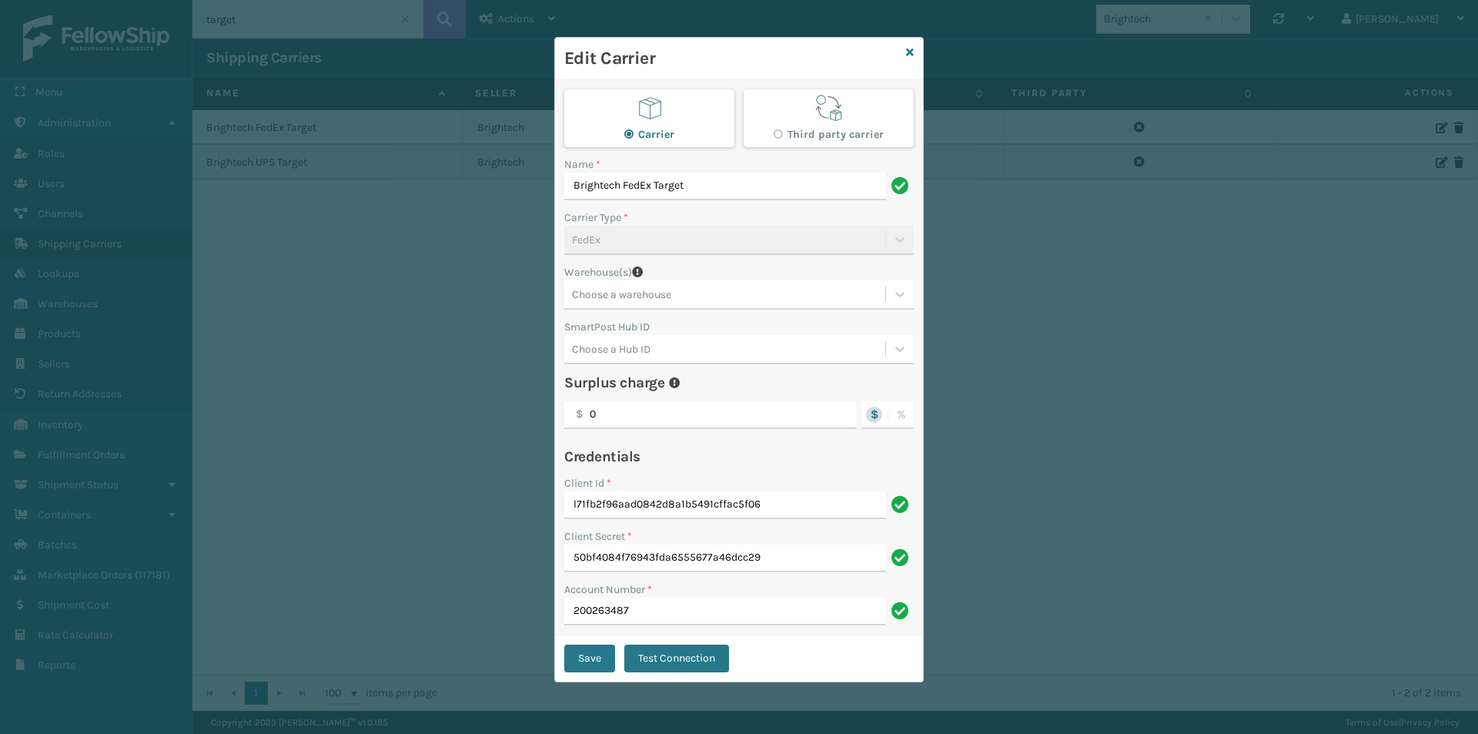
click at [664, 292] on div "Choose a warehouse" at bounding box center [621, 294] width 99 height 16
click at [755, 258] on div "Carrier Third party carrier Name * Brightech FedEx Target Carrier Type * FedEx …" at bounding box center [739, 357] width 368 height 555
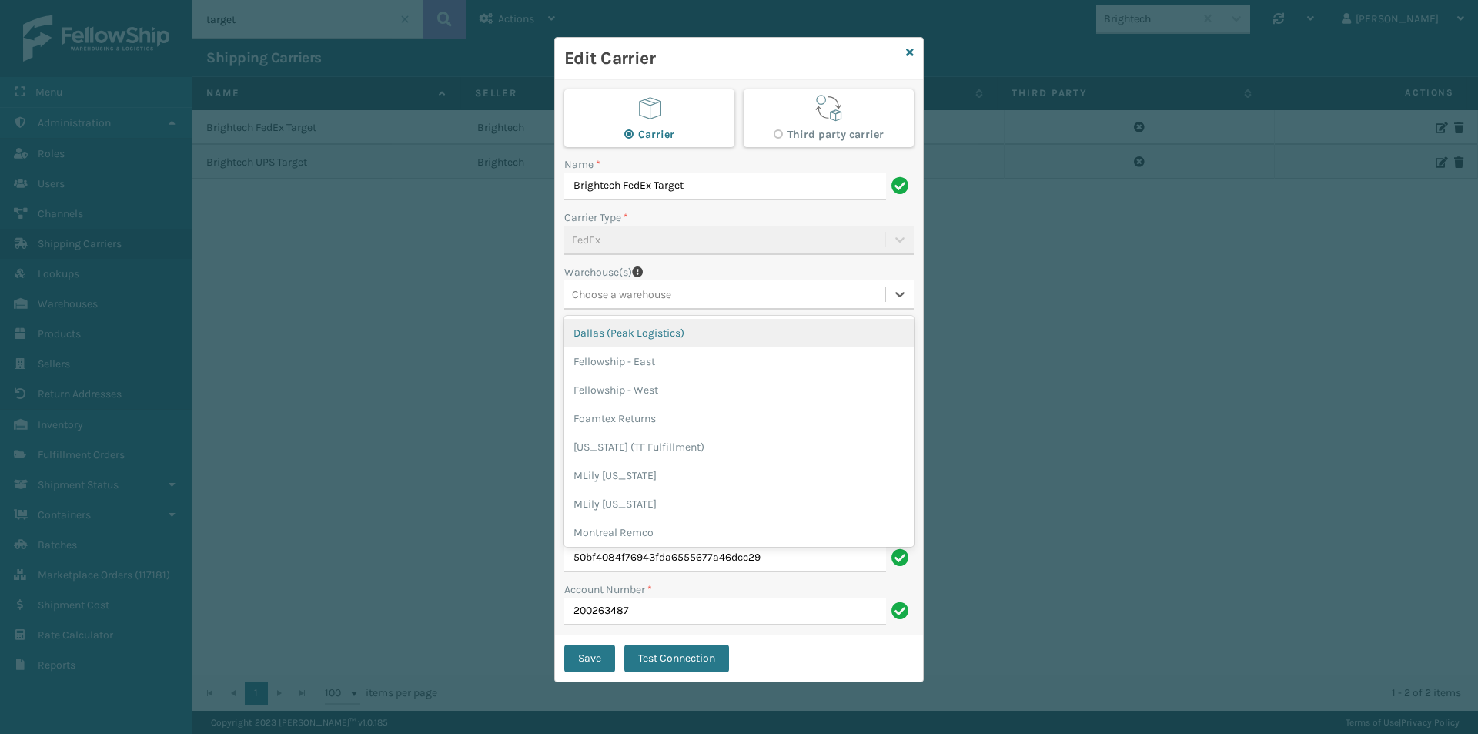
click at [669, 290] on div "Choose a warehouse" at bounding box center [621, 294] width 99 height 16
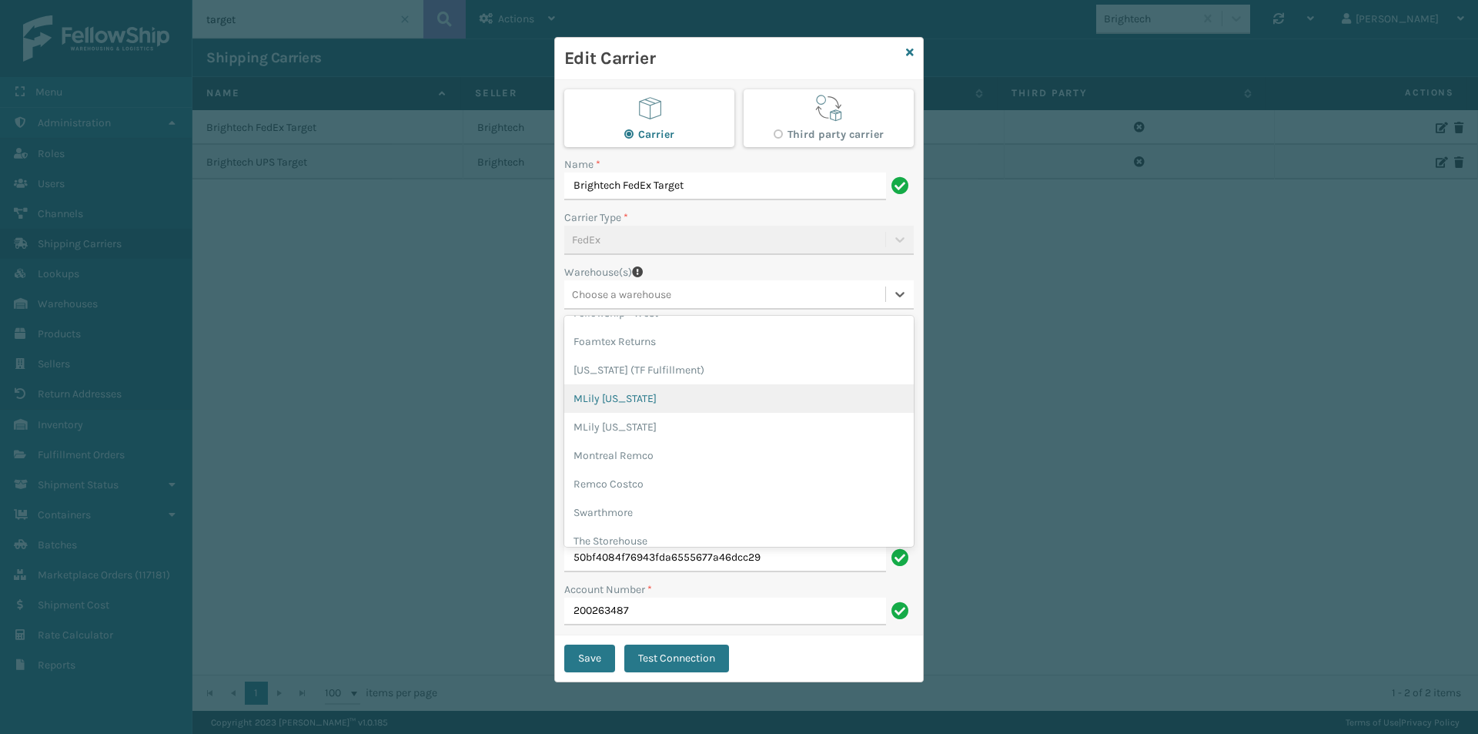
scroll to position [117, 0]
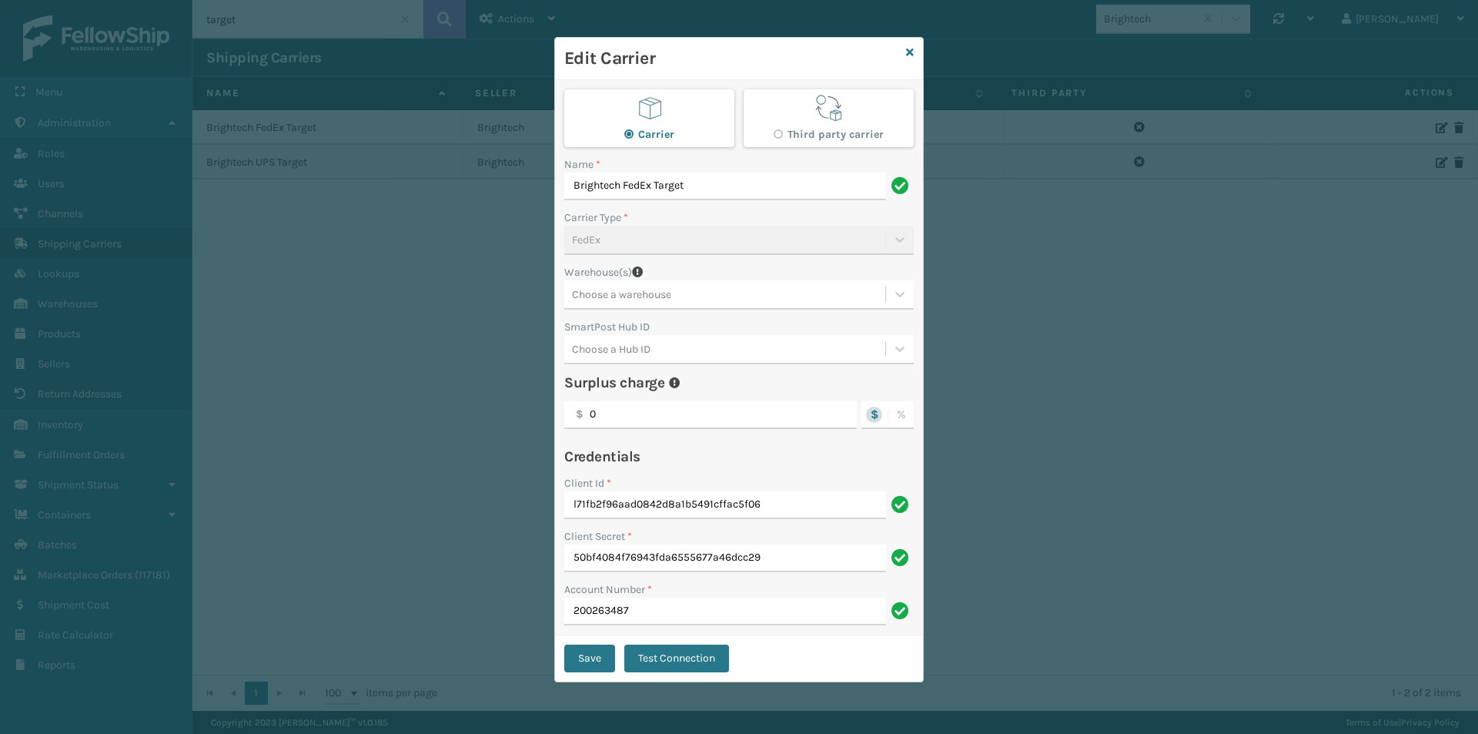
click at [659, 266] on div "Warehouse(s)" at bounding box center [739, 272] width 350 height 16
click at [909, 52] on icon at bounding box center [910, 52] width 8 height 11
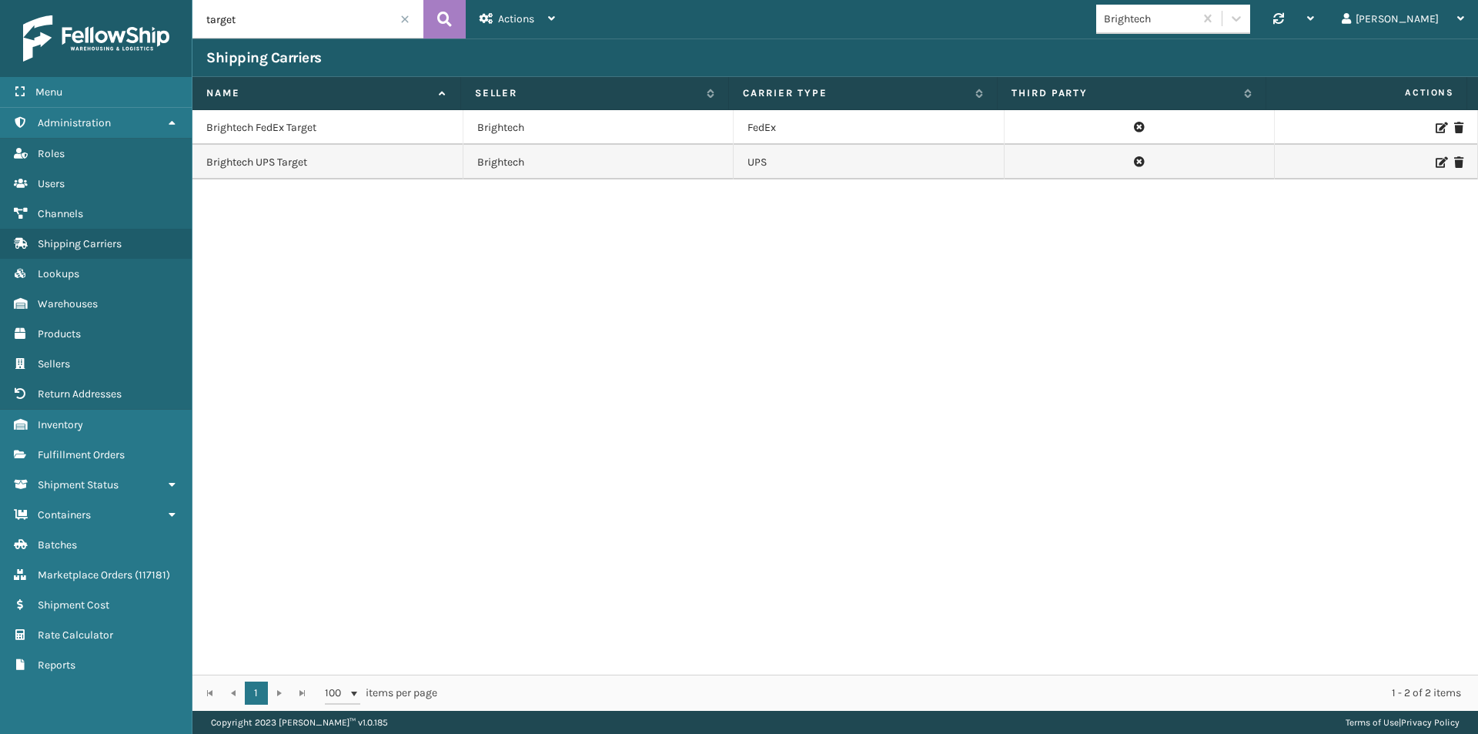
click at [1436, 162] on icon at bounding box center [1440, 162] width 9 height 11
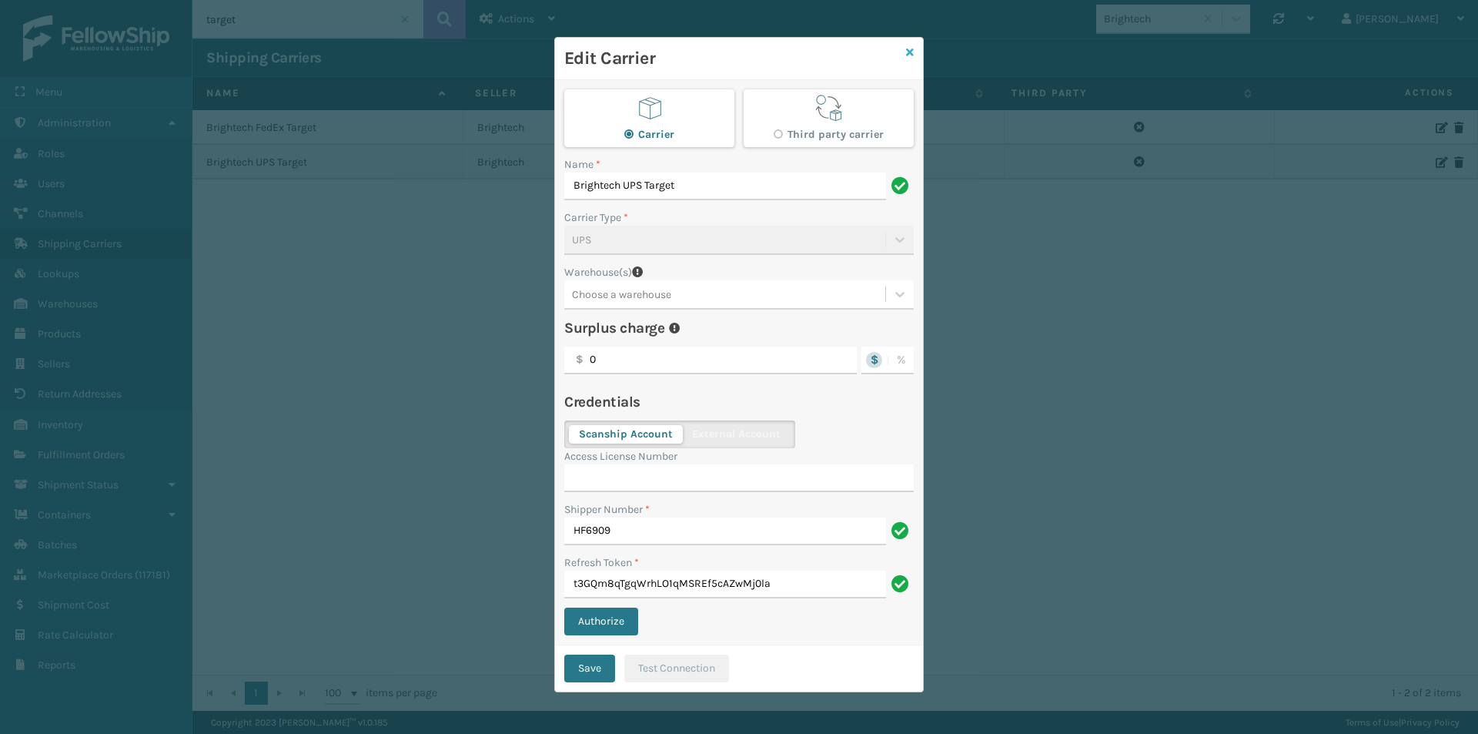
click at [908, 47] on icon at bounding box center [910, 52] width 8 height 11
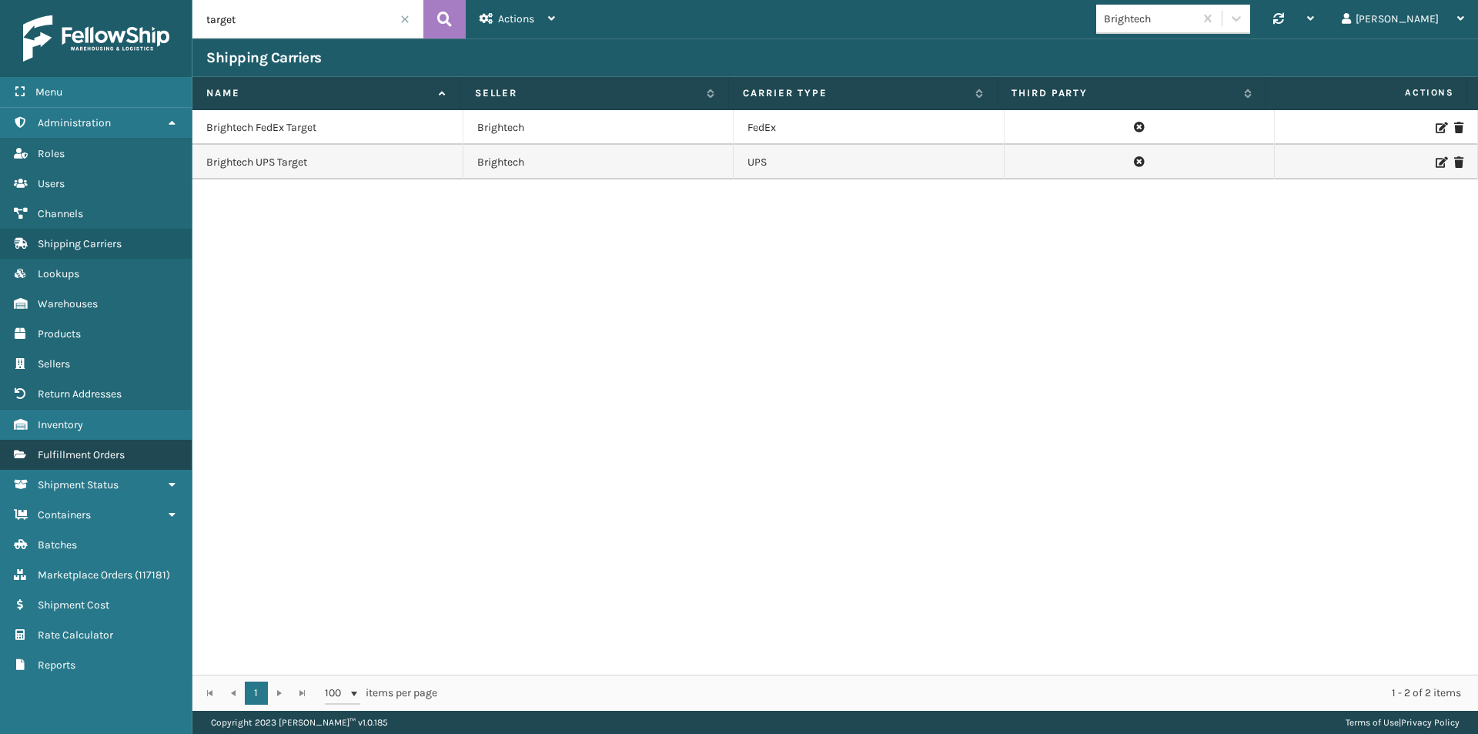
click at [81, 454] on span "Fulfillment Orders" at bounding box center [81, 454] width 87 height 13
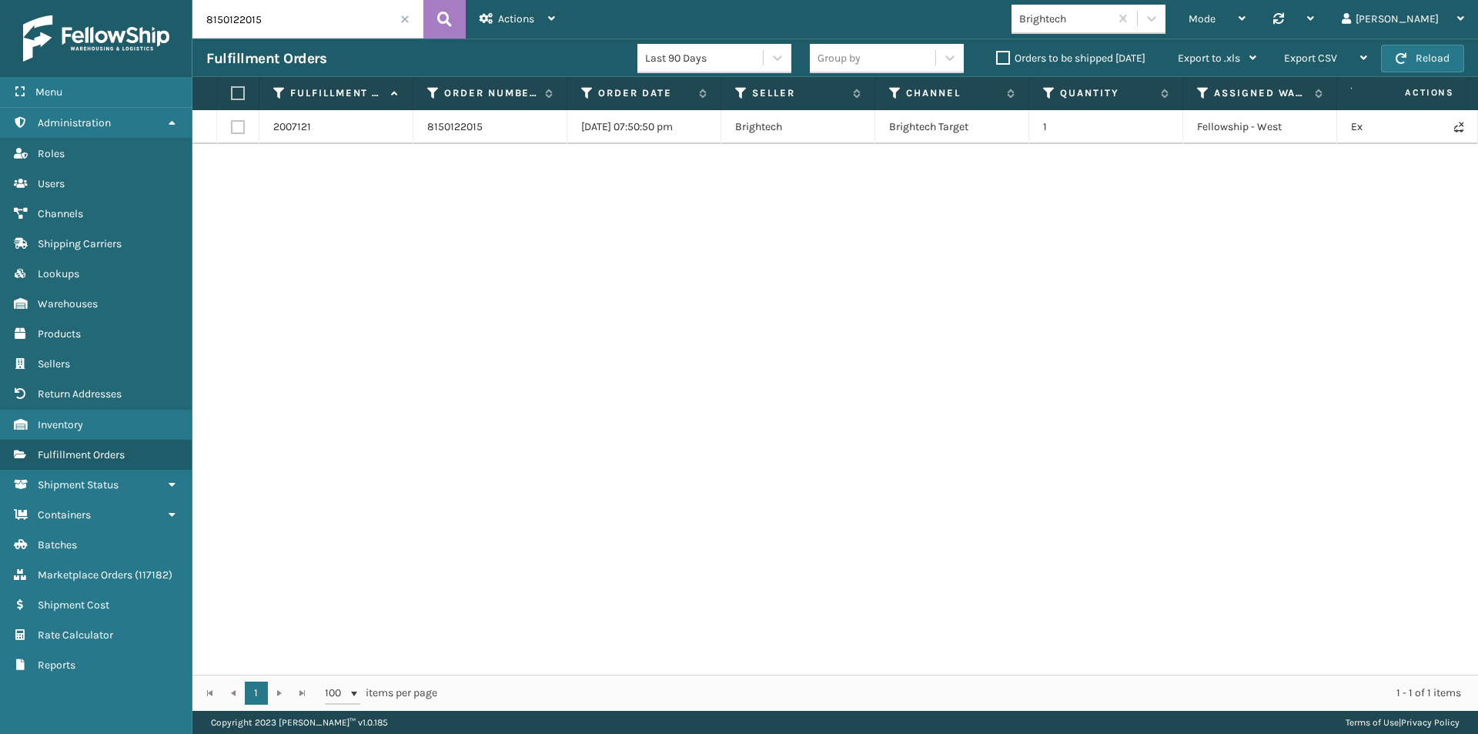
click at [261, 22] on input "8150122015" at bounding box center [307, 19] width 231 height 38
click at [288, 124] on link "2007121" at bounding box center [292, 126] width 38 height 15
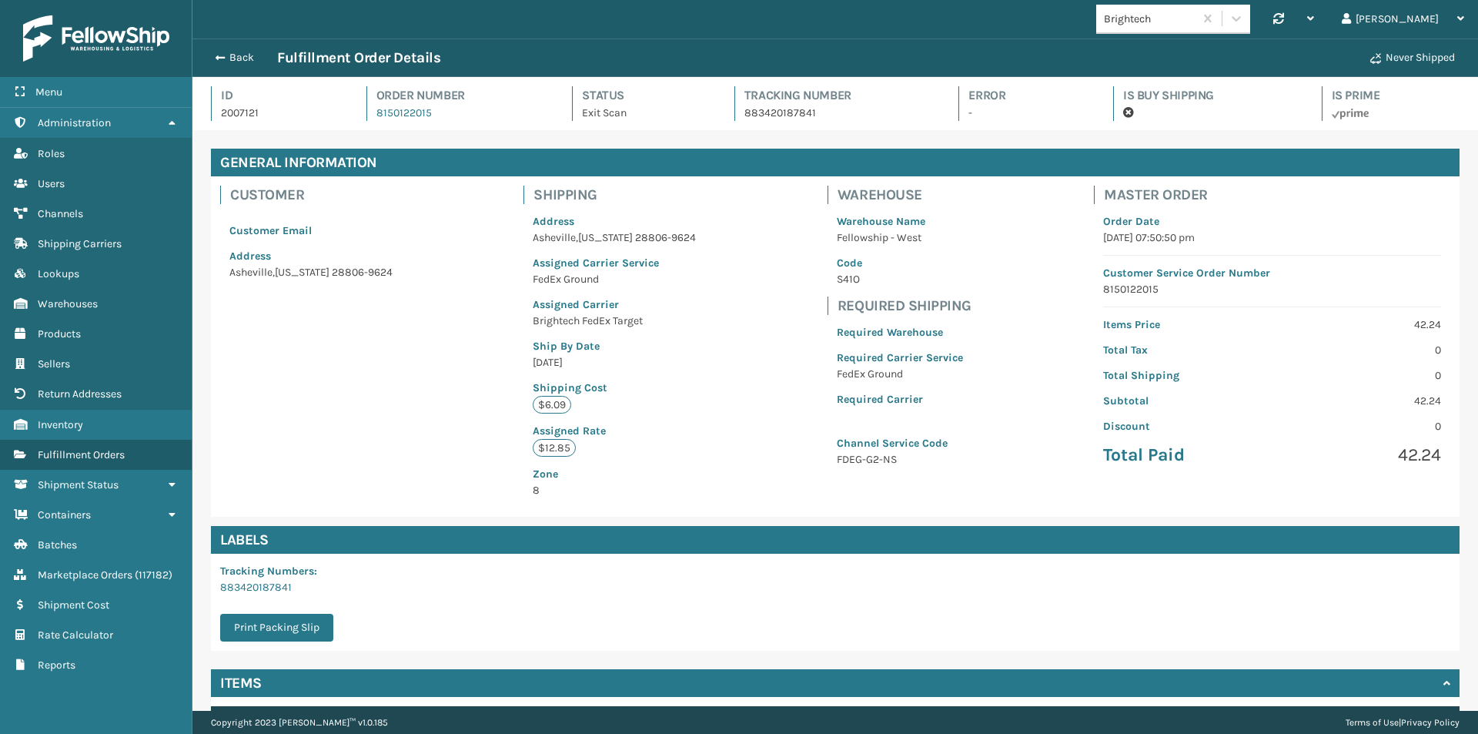
scroll to position [37, 1286]
drag, startPoint x: 905, startPoint y: 459, endPoint x: 845, endPoint y: 463, distance: 60.2
click at [845, 463] on p "FDEG-G2-NS" at bounding box center [900, 459] width 126 height 16
copy p "FDEG-G2-NS"
click at [906, 460] on p "FDEG-G2-NS" at bounding box center [900, 459] width 126 height 16
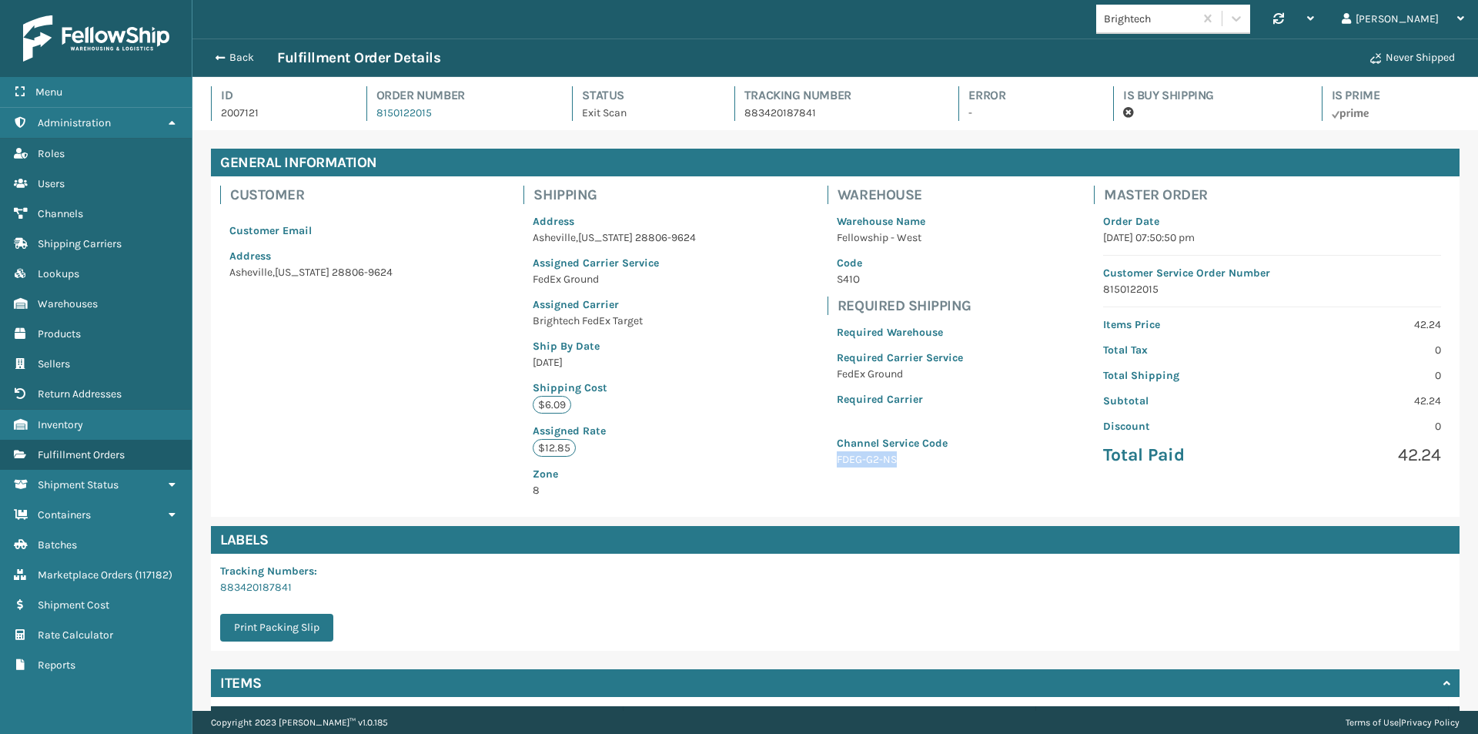
drag, startPoint x: 906, startPoint y: 460, endPoint x: 848, endPoint y: 460, distance: 58.5
click at [848, 460] on p "FDEG-G2-NS" at bounding box center [900, 459] width 126 height 16
drag, startPoint x: 428, startPoint y: 273, endPoint x: 230, endPoint y: 274, distance: 197.9
click at [230, 274] on div "Customer Customer Email Address [GEOGRAPHIC_DATA][US_STATE] 28806-9624" at bounding box center [311, 237] width 200 height 122
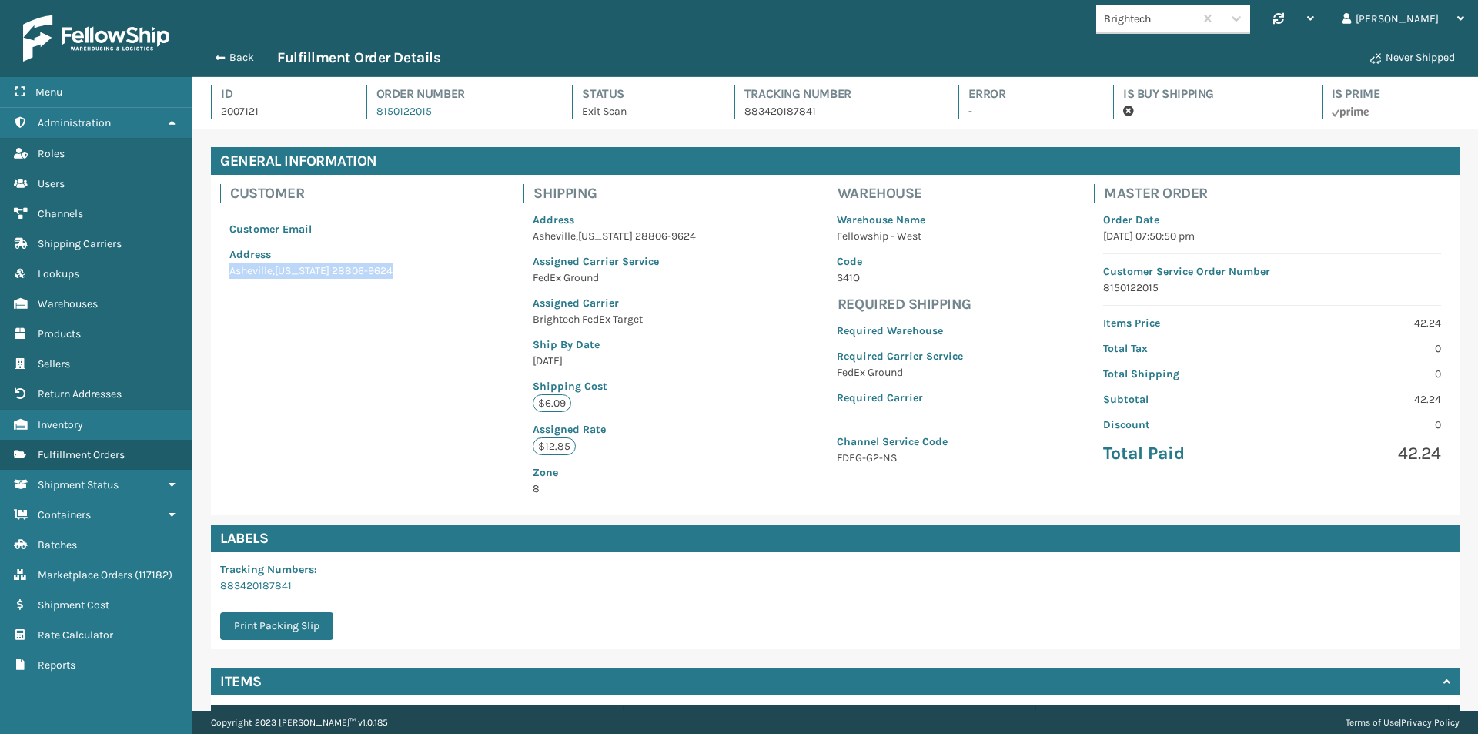
scroll to position [0, 0]
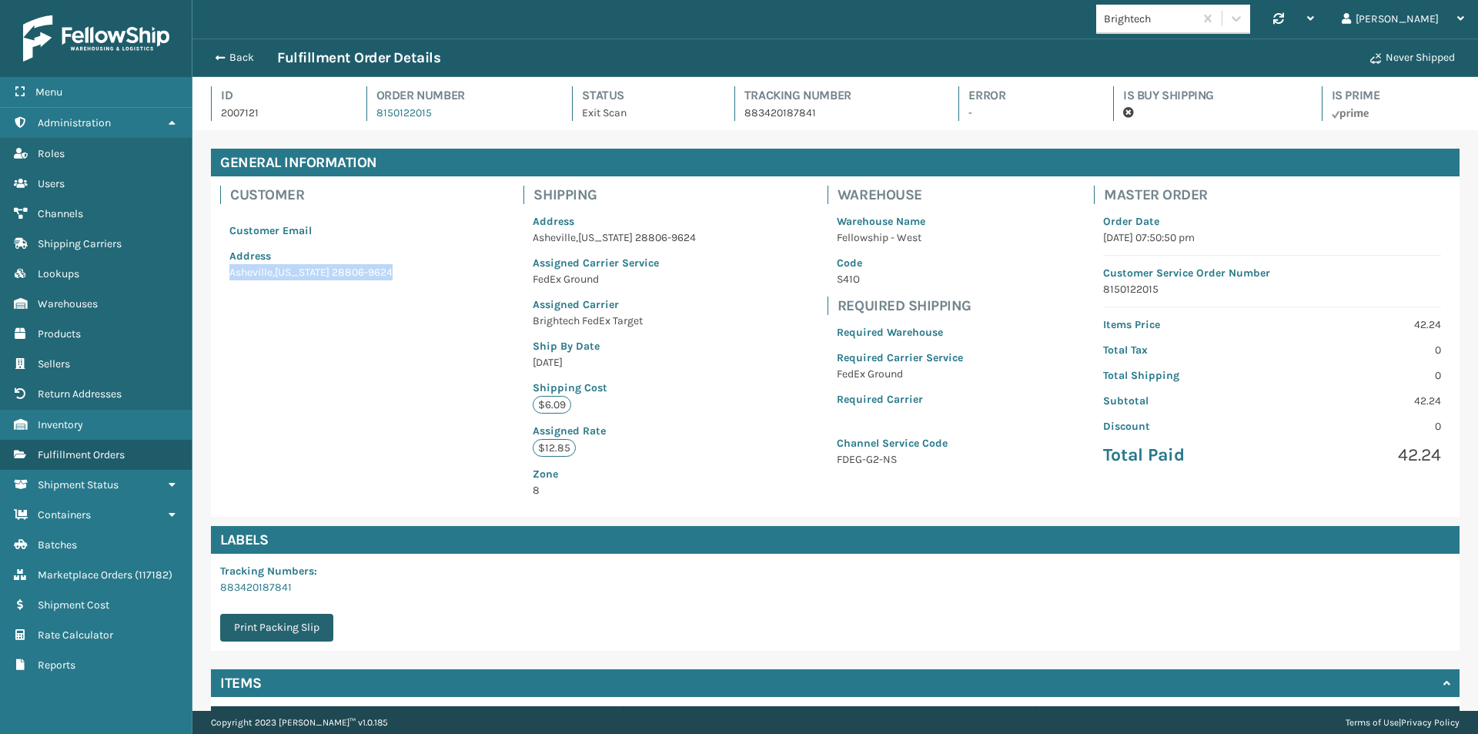
click at [307, 625] on button "Print Packing Slip" at bounding box center [276, 628] width 113 height 28
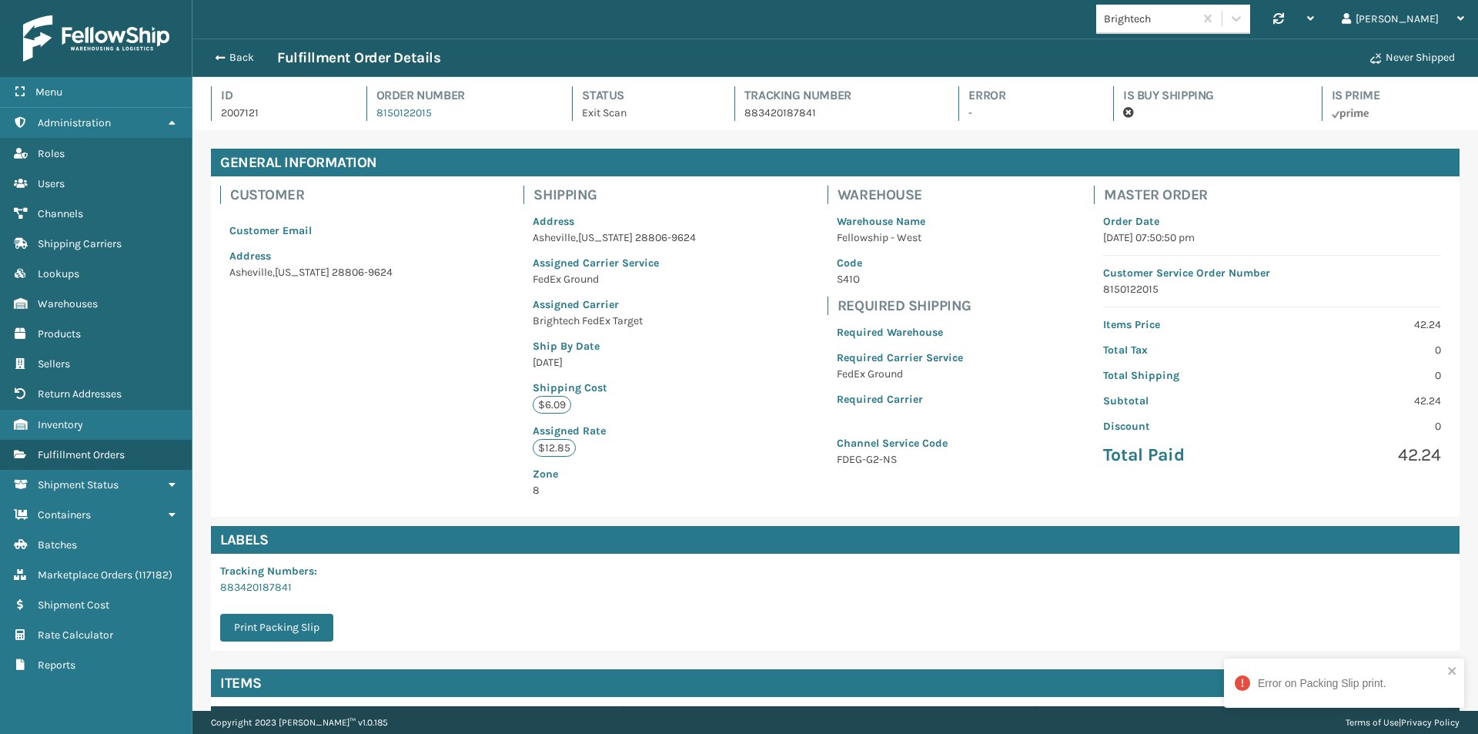
scroll to position [37, 1286]
click at [1450, 669] on icon "close" at bounding box center [1452, 670] width 11 height 12
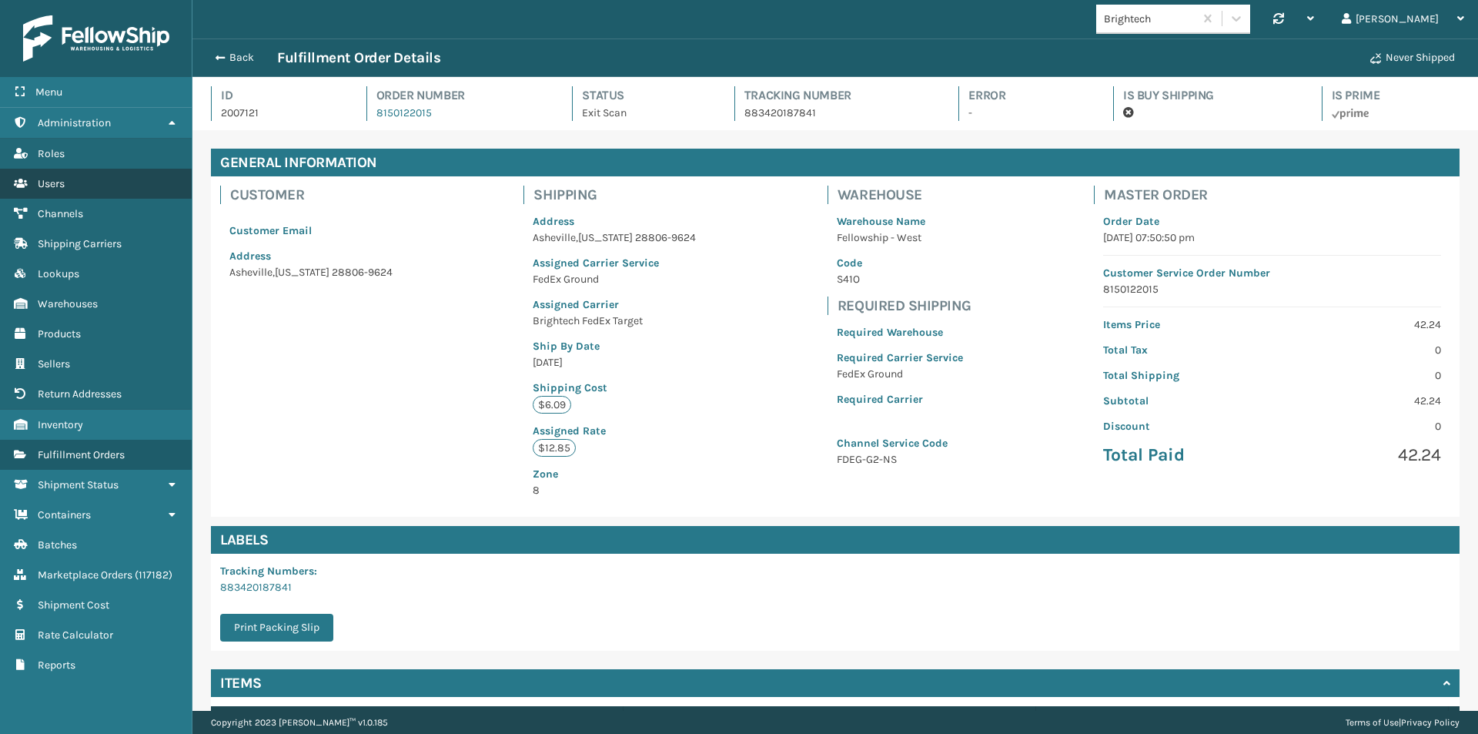
click at [59, 176] on link "Users" at bounding box center [96, 184] width 192 height 30
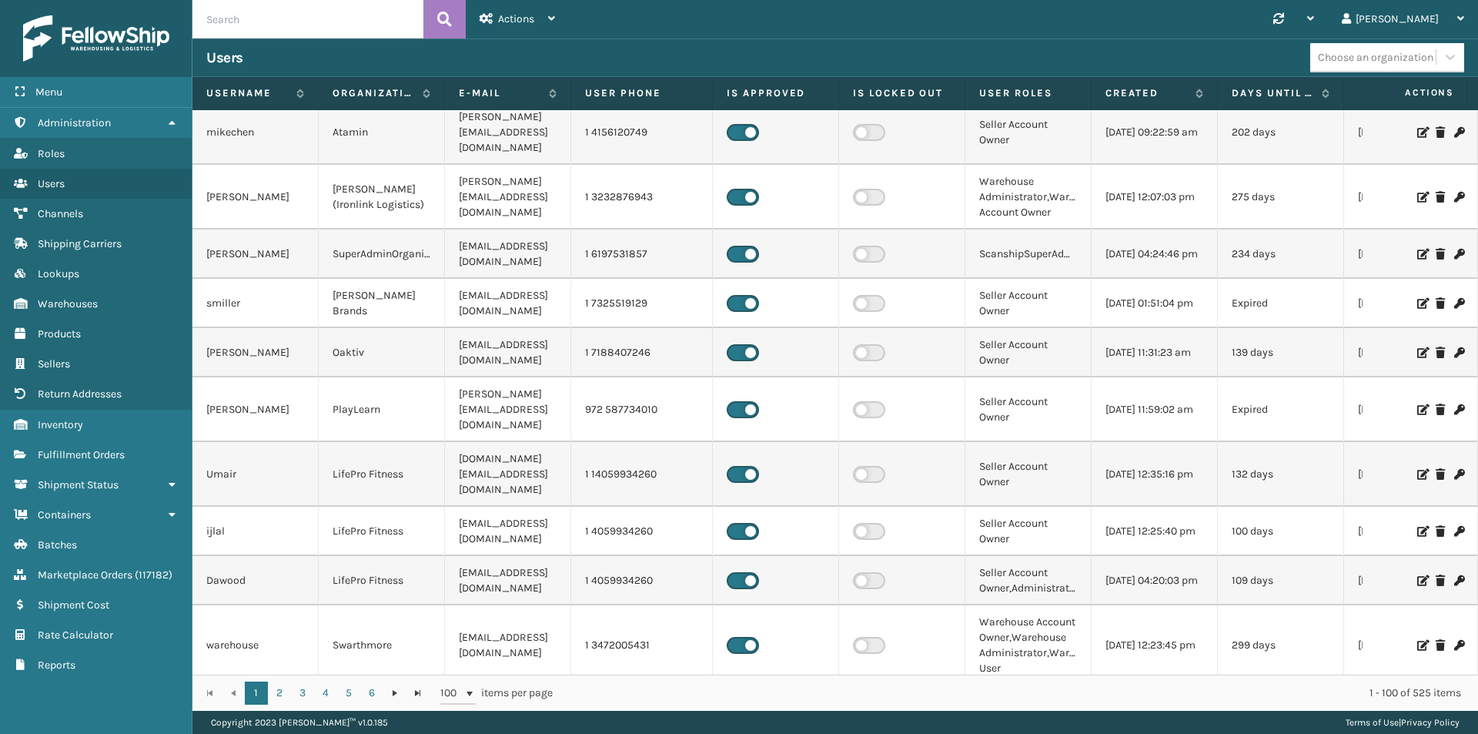
scroll to position [308, 0]
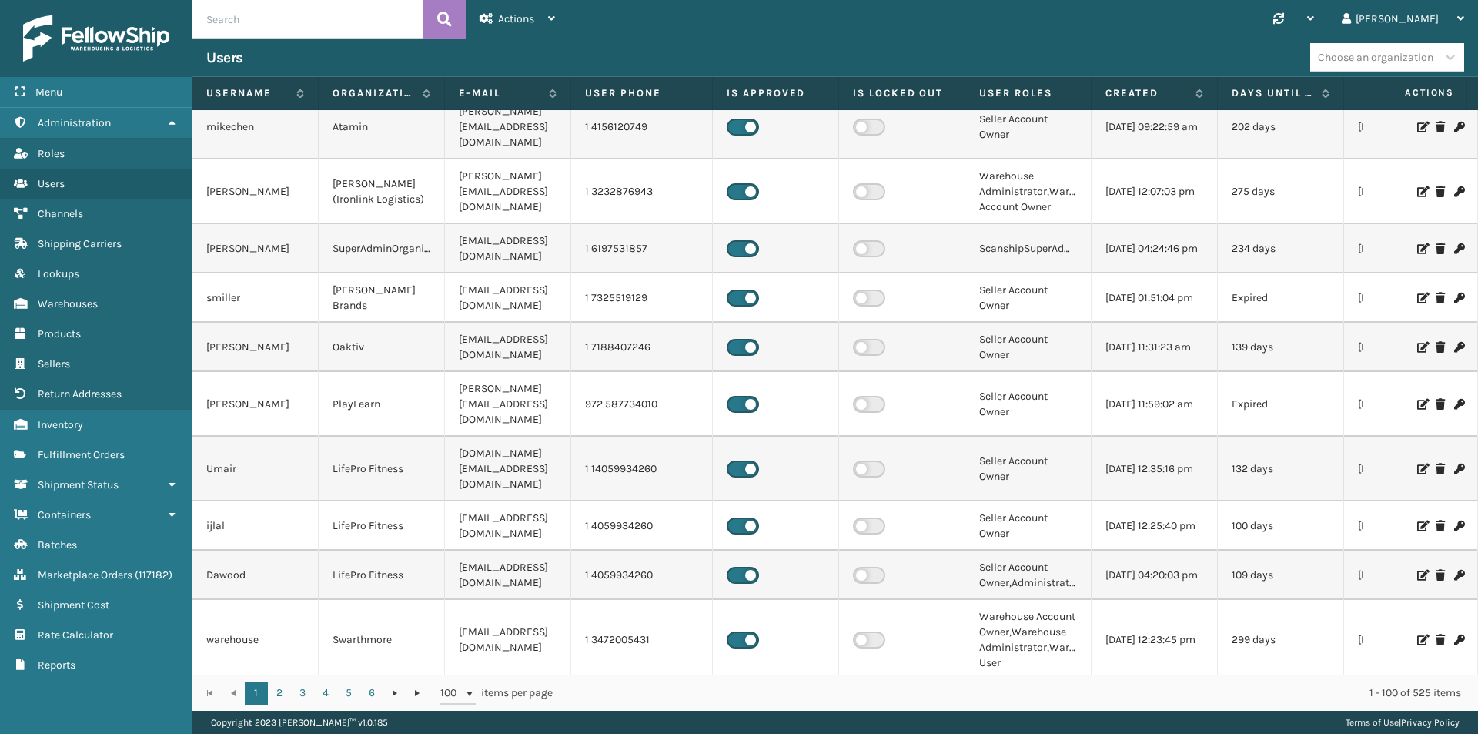
click at [234, 23] on input "text" at bounding box center [307, 19] width 231 height 38
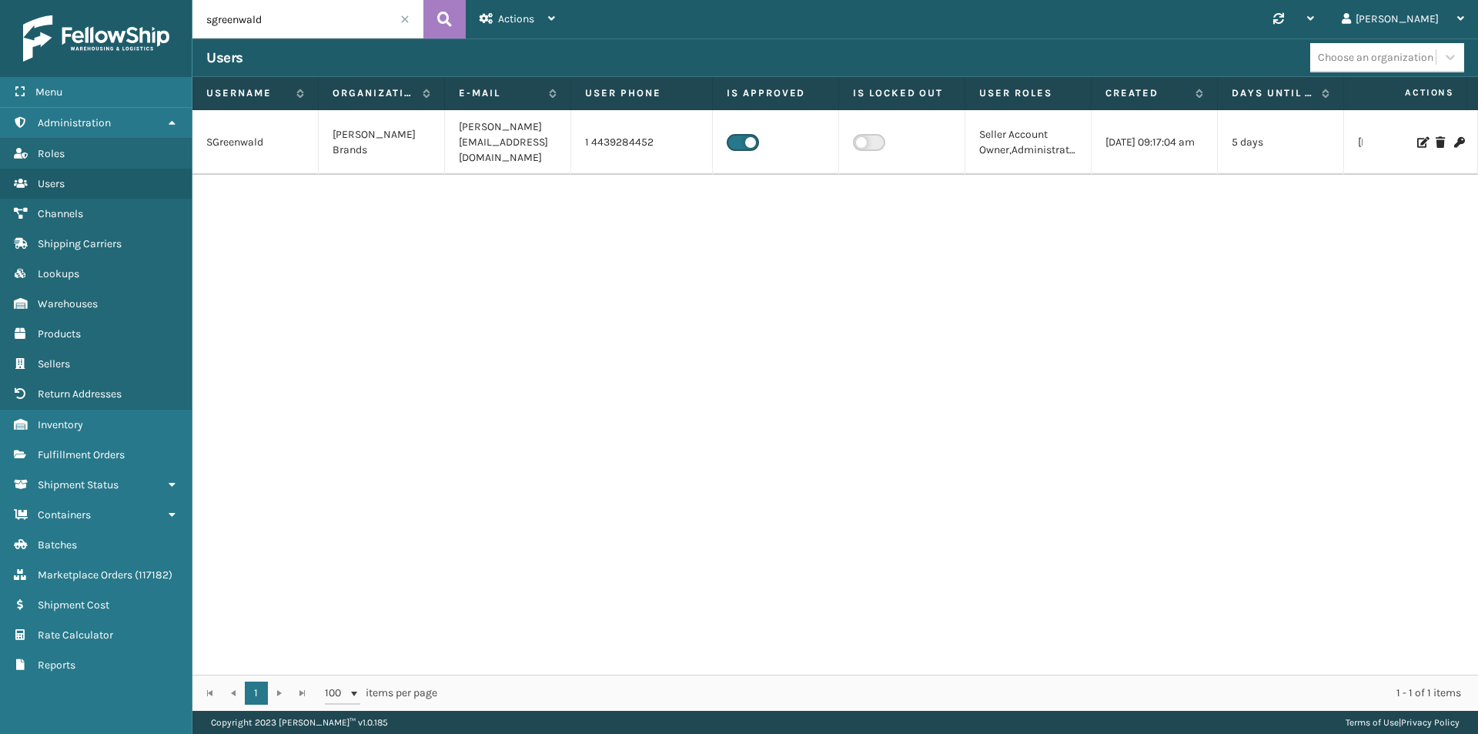
drag, startPoint x: 289, startPoint y: 28, endPoint x: 131, endPoint y: 23, distance: 157.9
click at [131, 0] on div "Menu Administration Roles Users Channels Shipping Carriers Lookups Warehouses P…" at bounding box center [739, 0] width 1478 height 0
type input "[PERSON_NAME]"
click at [1436, 135] on icon at bounding box center [1440, 134] width 9 height 11
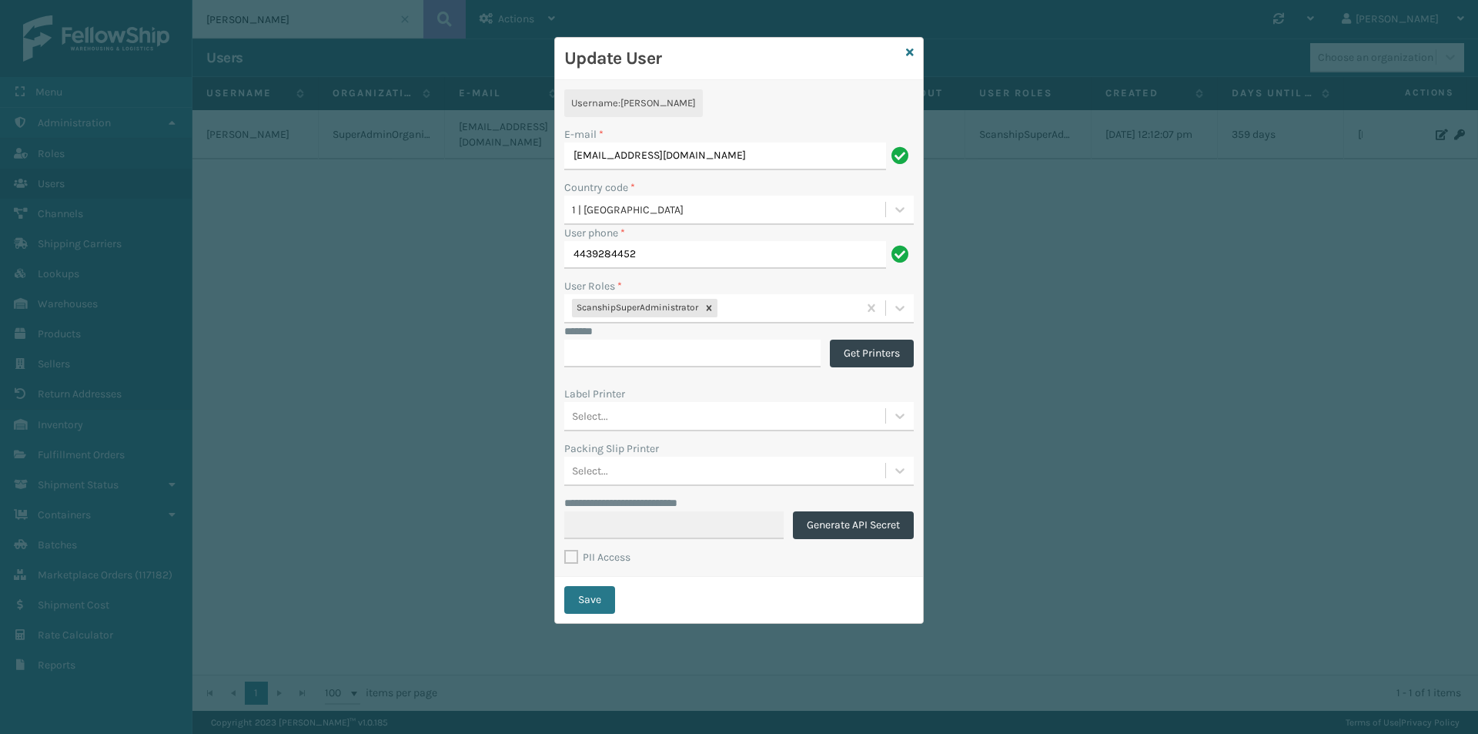
click at [572, 557] on label "PII Access" at bounding box center [597, 556] width 66 height 13
click at [565, 550] on input "PII Access" at bounding box center [564, 549] width 1 height 2
checkbox input "true"
click at [584, 601] on button "Save" at bounding box center [589, 600] width 51 height 28
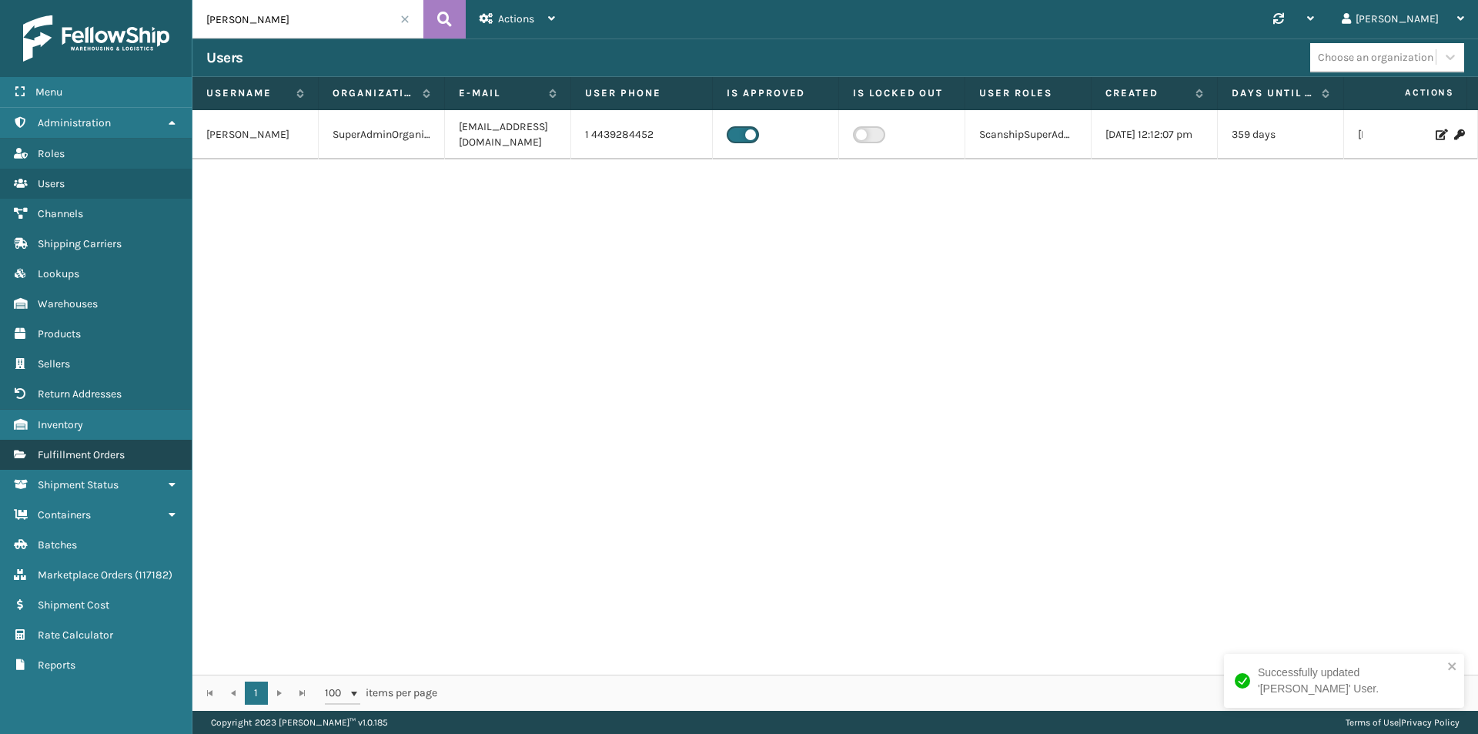
click at [74, 455] on span "Fulfillment Orders" at bounding box center [81, 454] width 87 height 13
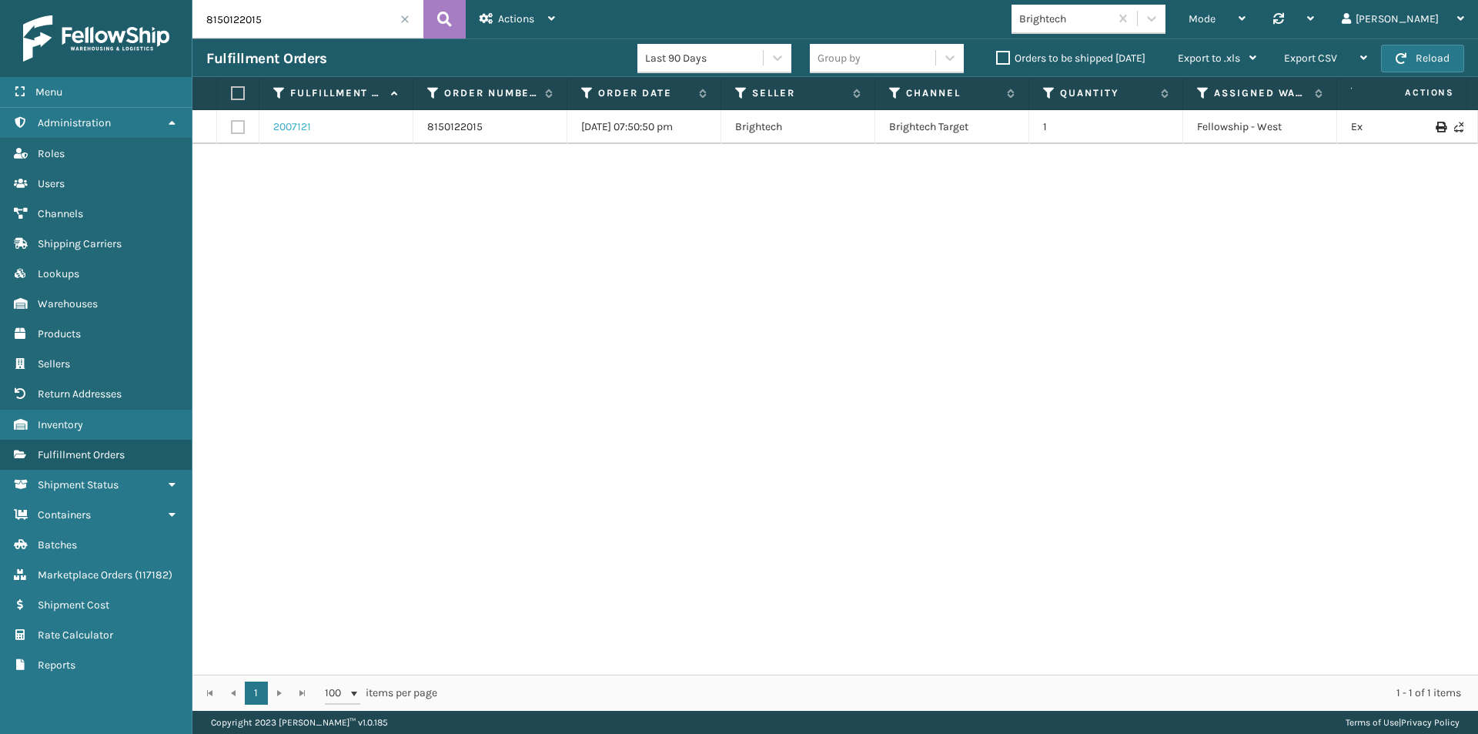
click at [304, 124] on link "2007121" at bounding box center [292, 126] width 38 height 15
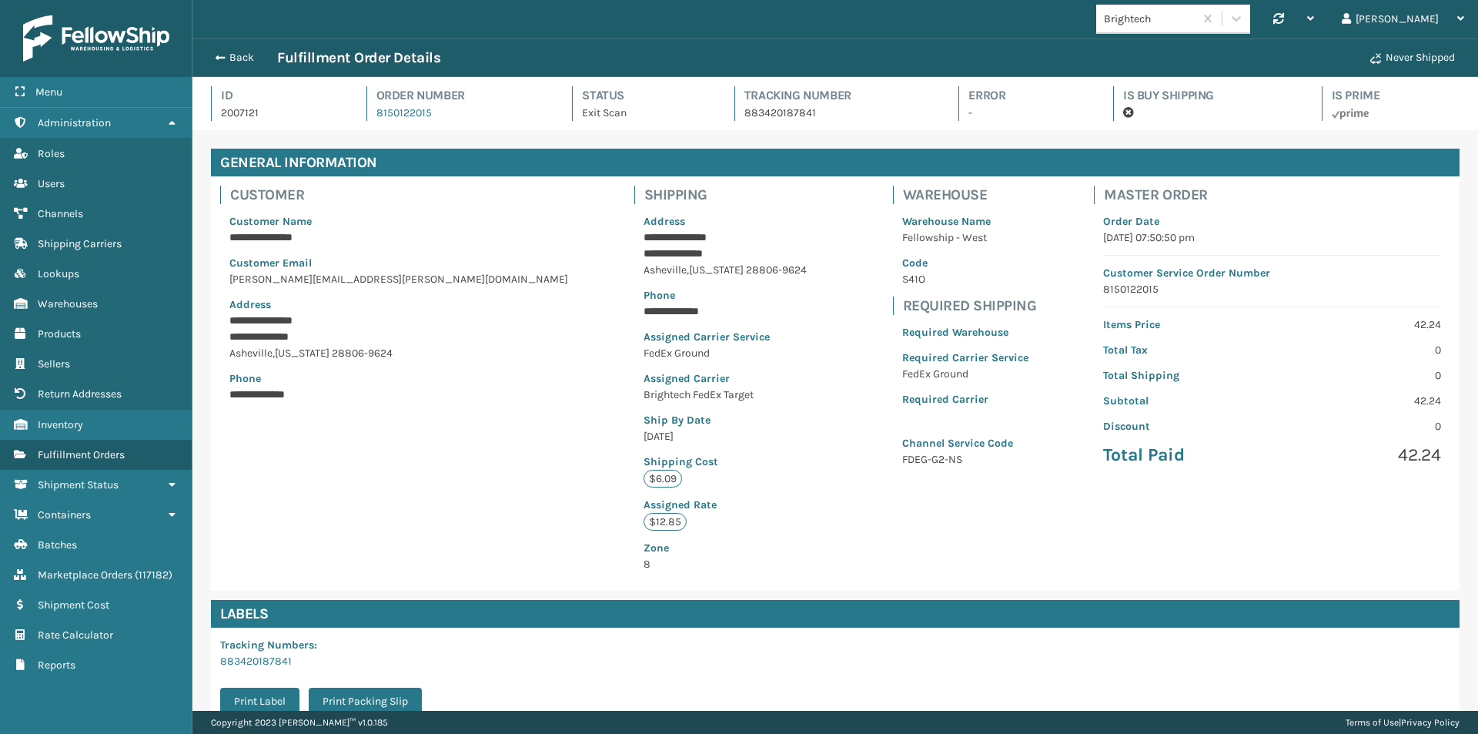
scroll to position [37, 1286]
drag, startPoint x: 441, startPoint y: 355, endPoint x: 228, endPoint y: 338, distance: 213.9
click at [228, 338] on div "**********" at bounding box center [835, 383] width 1249 height 414
copy div "**********"
